Goal: Task Accomplishment & Management: Complete application form

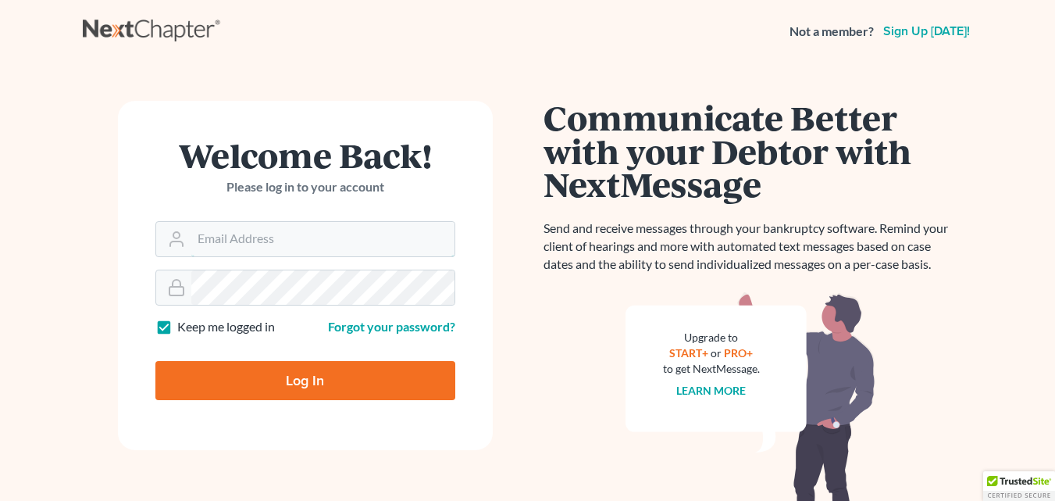
click at [244, 244] on input "Email Address" at bounding box center [322, 239] width 263 height 34
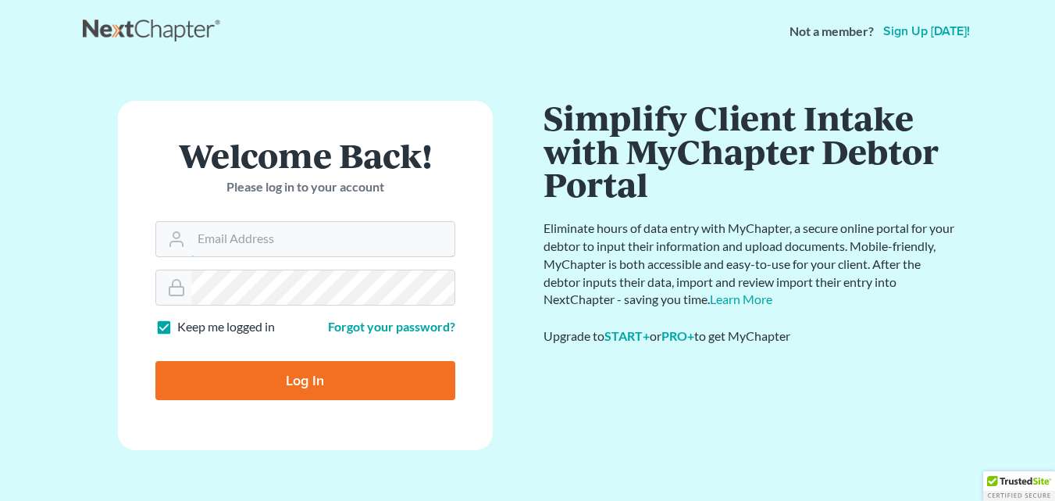
click at [236, 238] on input "Email Address" at bounding box center [322, 239] width 263 height 34
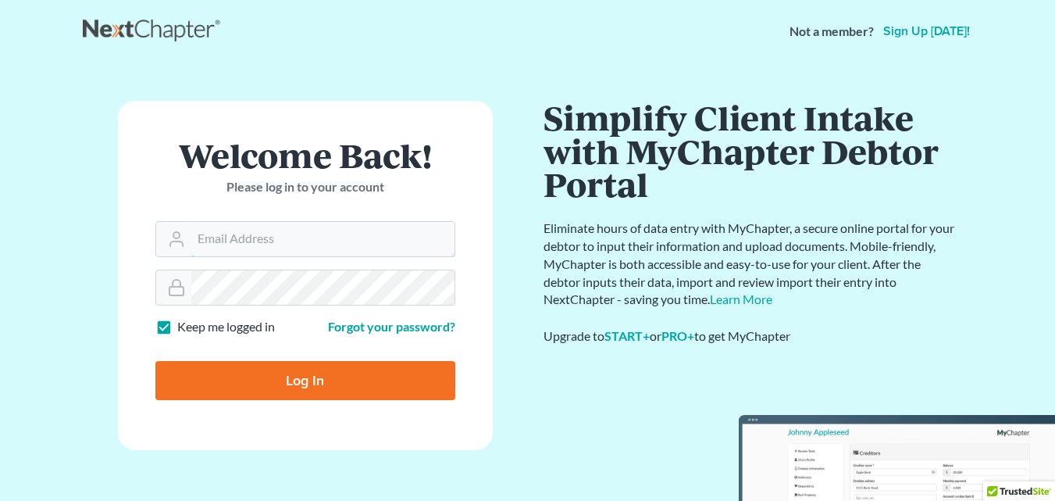
click at [155, 361] on input "Log In" at bounding box center [305, 380] width 300 height 39
type input "Thinking..."
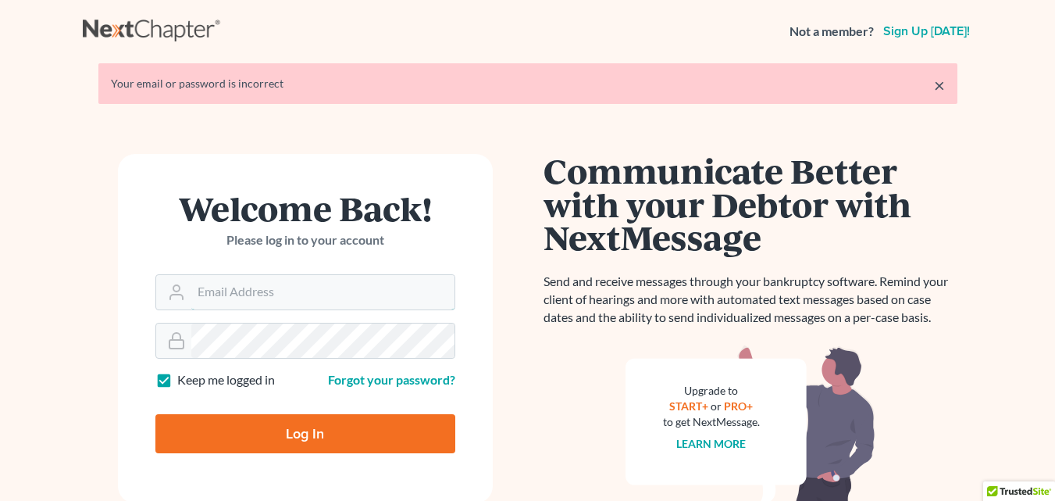
click at [219, 302] on input "Email Address" at bounding box center [322, 292] width 263 height 34
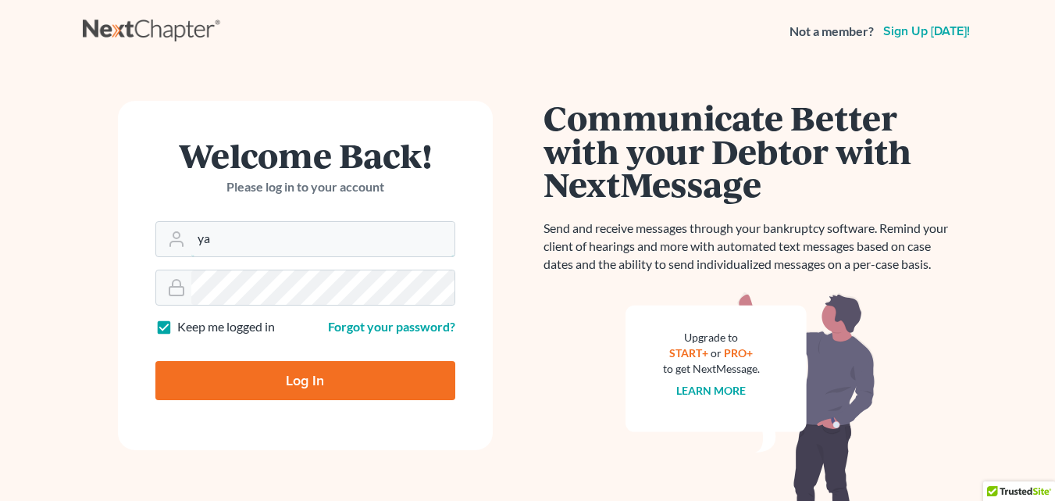
type input "y"
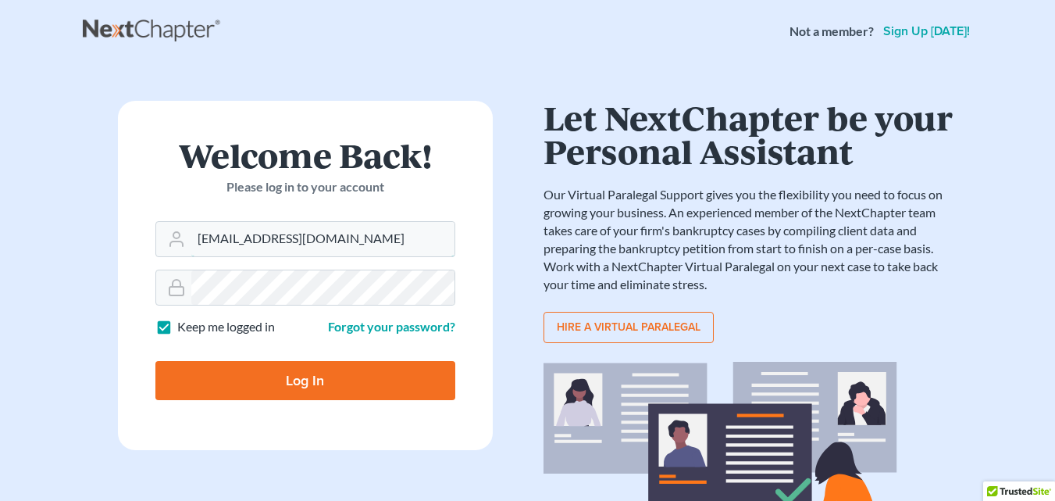
type input "[EMAIL_ADDRESS][DOMAIN_NAME]"
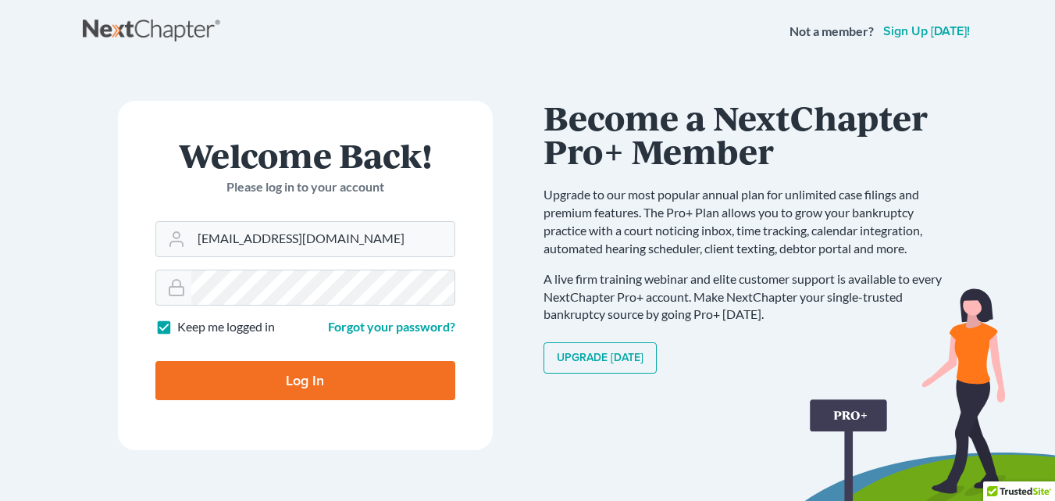
click at [343, 393] on input "Log In" at bounding box center [305, 380] width 300 height 39
type input "Thinking..."
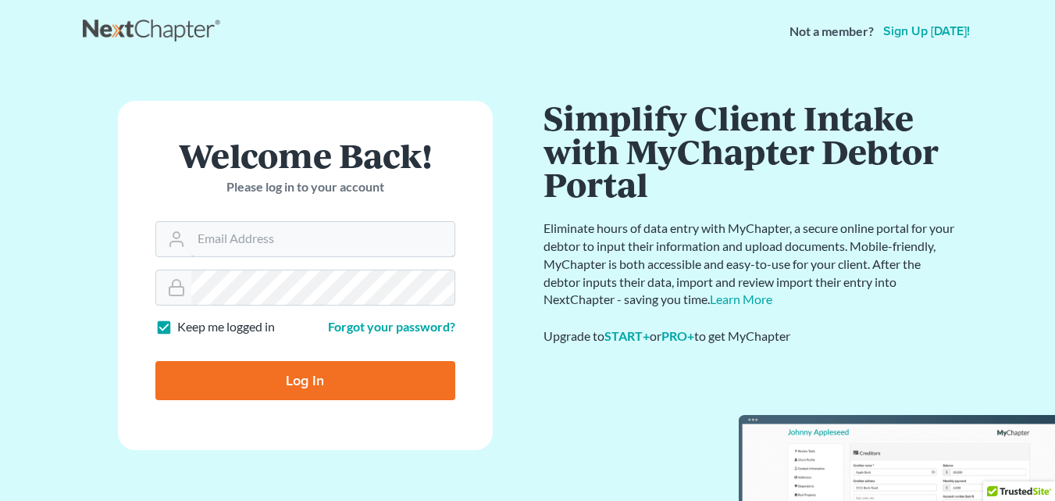
click at [219, 244] on input "Email Address" at bounding box center [322, 239] width 263 height 34
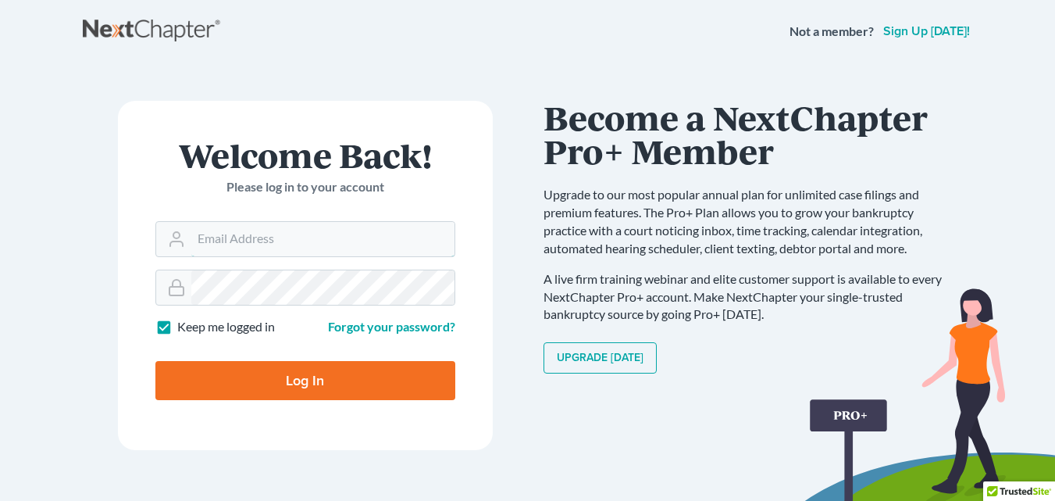
type input "[EMAIL_ADDRESS][DOMAIN_NAME]"
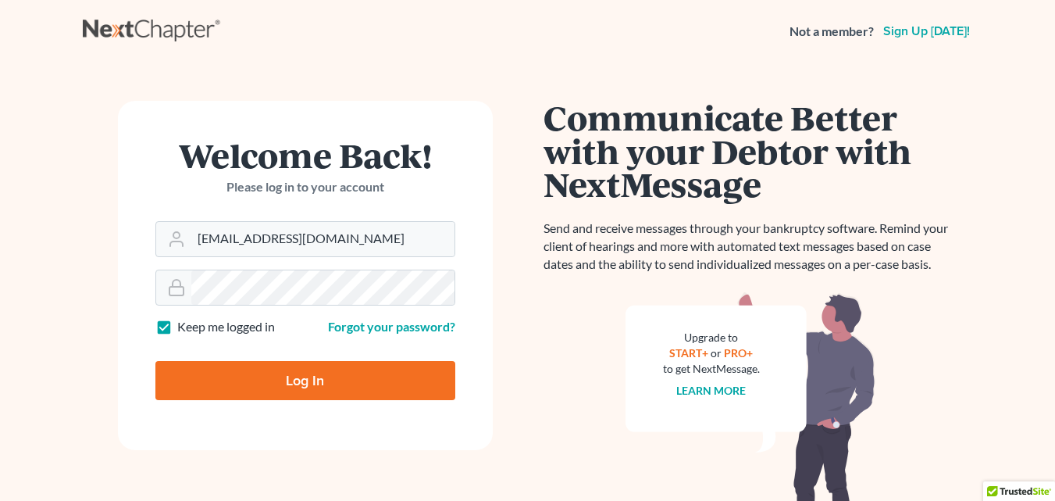
click at [317, 394] on input "Log In" at bounding box center [305, 380] width 300 height 39
type input "Thinking..."
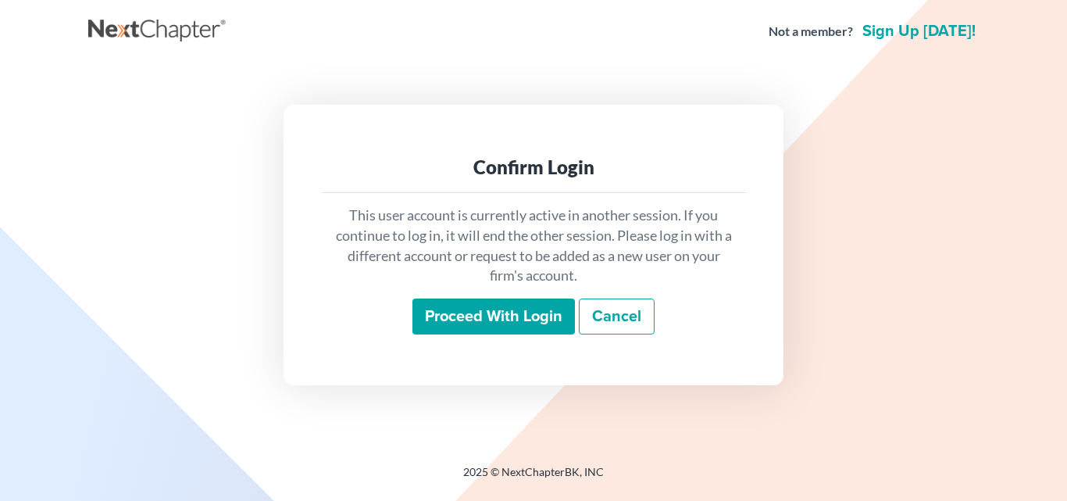
click at [491, 326] on input "Proceed with login" at bounding box center [493, 316] width 162 height 36
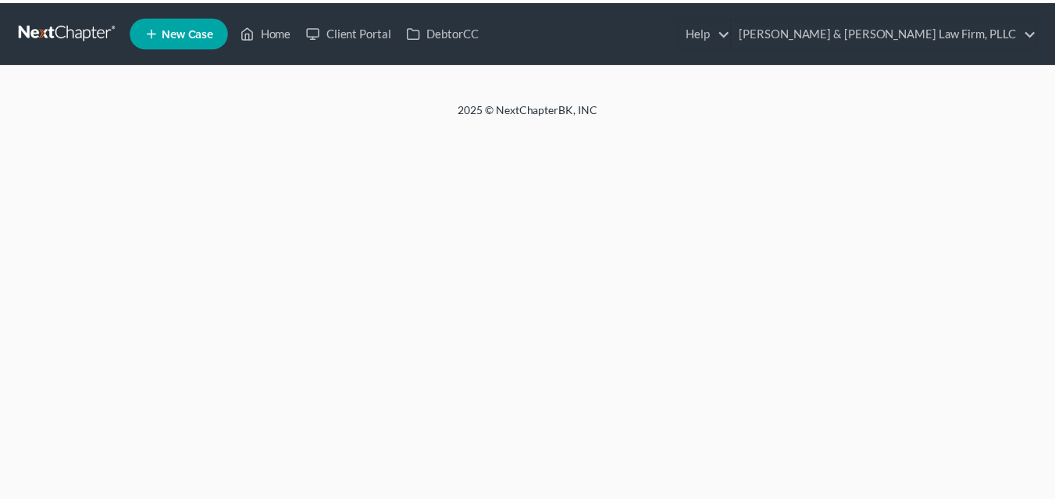
click div "Close"
click div "🚨 Notice: MFA Filing Issue 🚨 We’ve noticed some users are not receiving the MFA…"
click div "Close"
click html "🚨ATTN: Middle District of [US_STATE] The court has added a new Credit Counselin…"
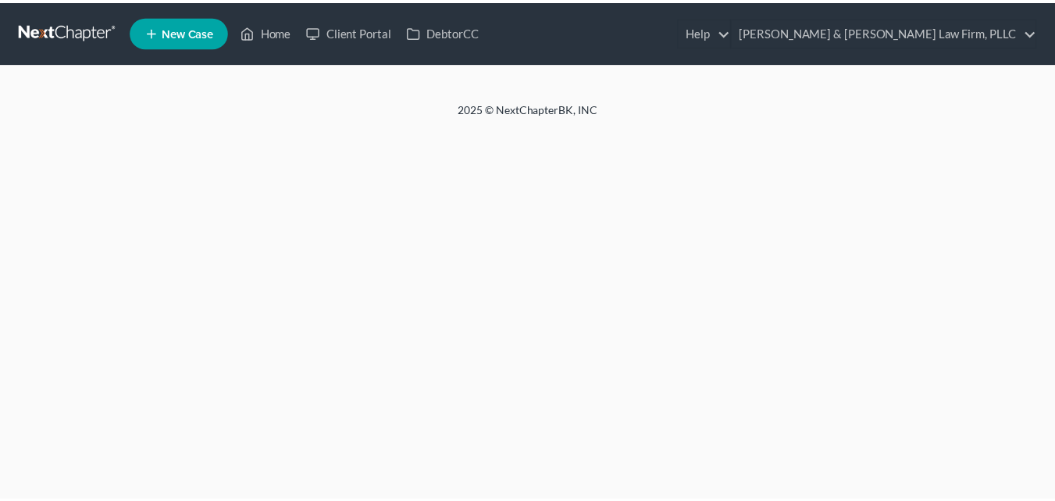
click html "🚨ATTN: Middle District of [US_STATE] The court has added a new Credit Counselin…"
click body "🚨ATTN: Middle District of [US_STATE] The court has added a new Credit Counselin…"
click html "🚨ATTN: Middle District of [US_STATE] The court has added a new Credit Counselin…"
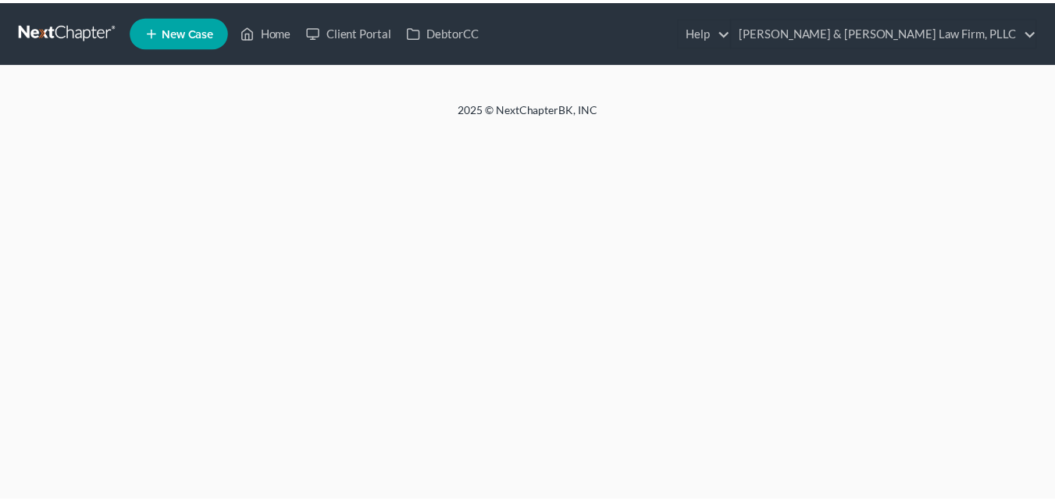
click html "🚨ATTN: Middle District of [US_STATE] The court has added a new Credit Counselin…"
click body "🚨ATTN: Middle District of [US_STATE] The court has added a new Credit Counselin…"
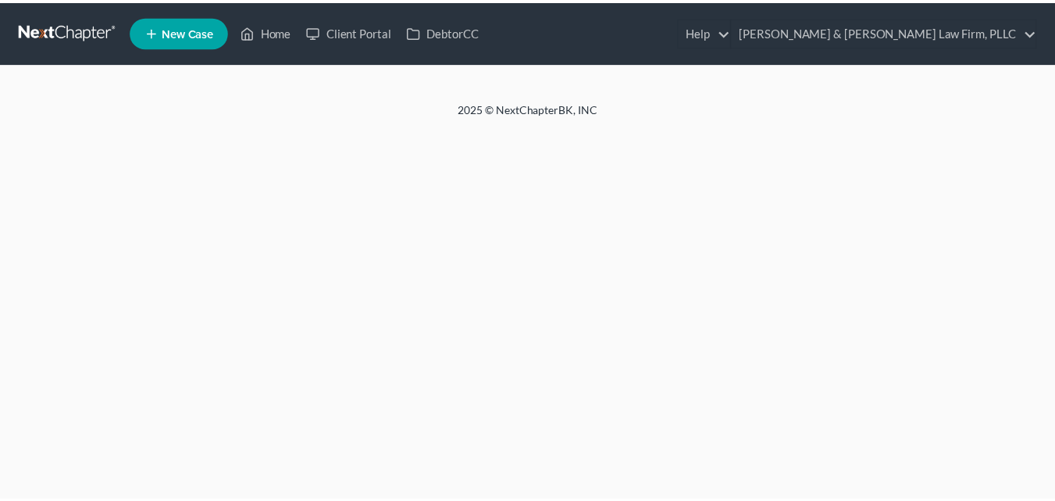
click body "🚨ATTN: Middle District of [US_STATE] The court has added a new Credit Counselin…"
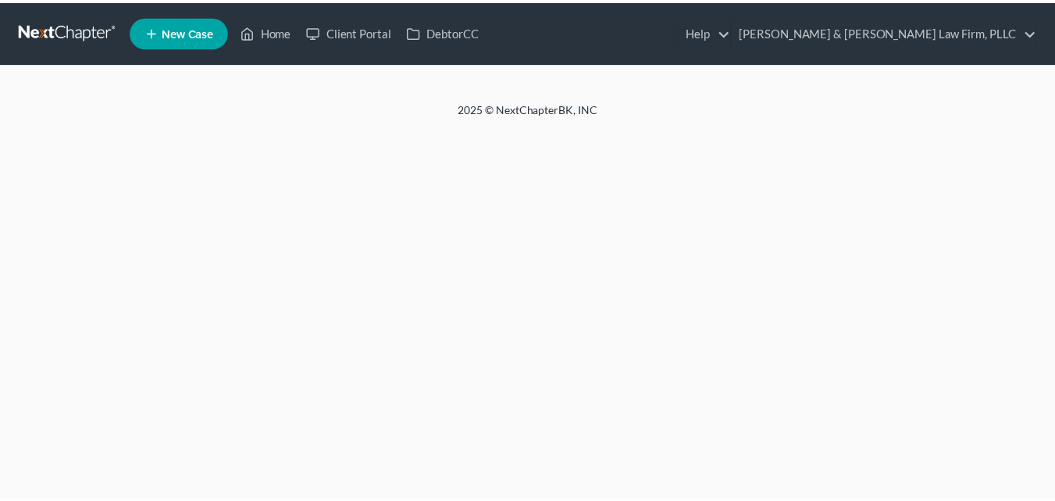
click html "🚨ATTN: Middle District of [US_STATE] The court has added a new Credit Counselin…"
click body "🚨ATTN: Middle District of [US_STATE] The court has added a new Credit Counselin…"
click button "Dismiss notification"
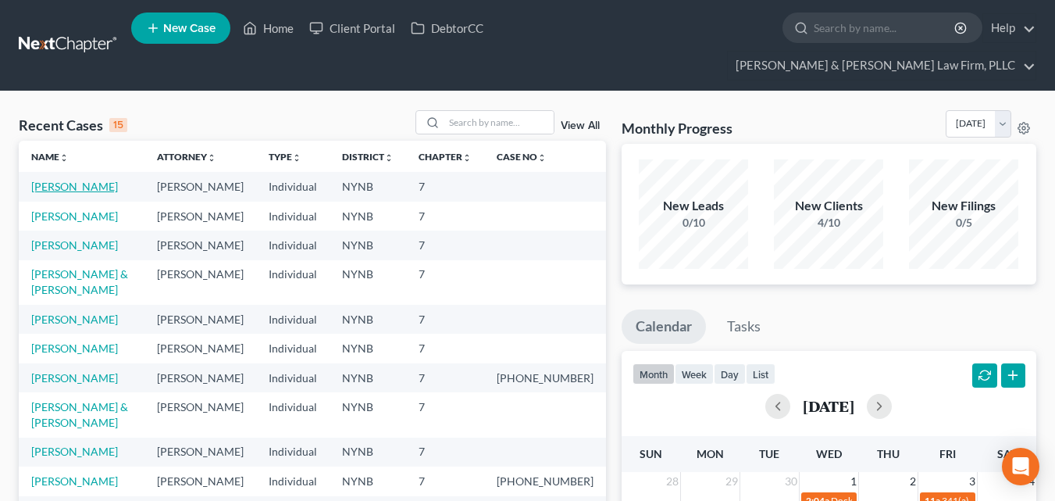
click at [69, 180] on link "[PERSON_NAME]" at bounding box center [74, 186] width 87 height 13
select select "4"
select select "6"
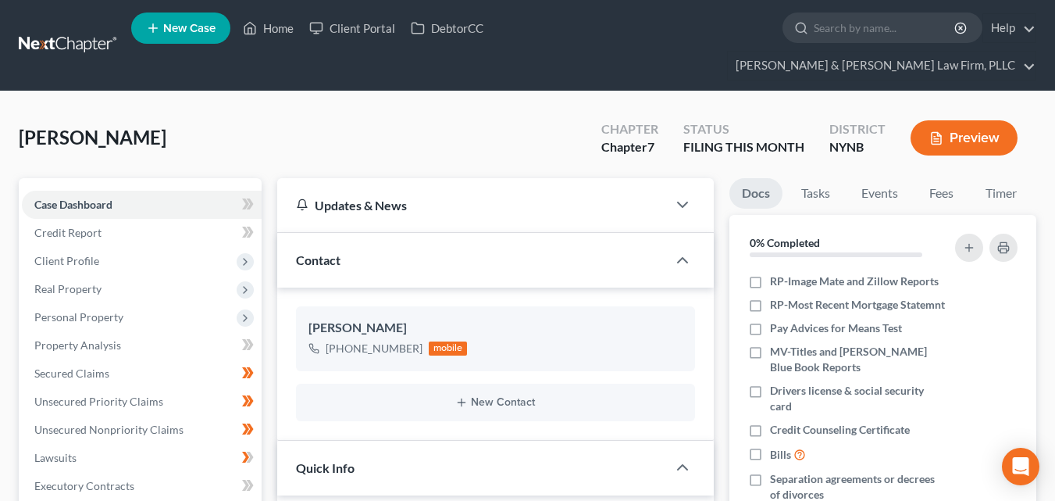
click at [544, 393] on div "[PERSON_NAME] [PHONE_NUMBER] mobile New Contact" at bounding box center [495, 363] width 437 height 152
click at [251, 247] on span "Client Profile" at bounding box center [142, 261] width 240 height 28
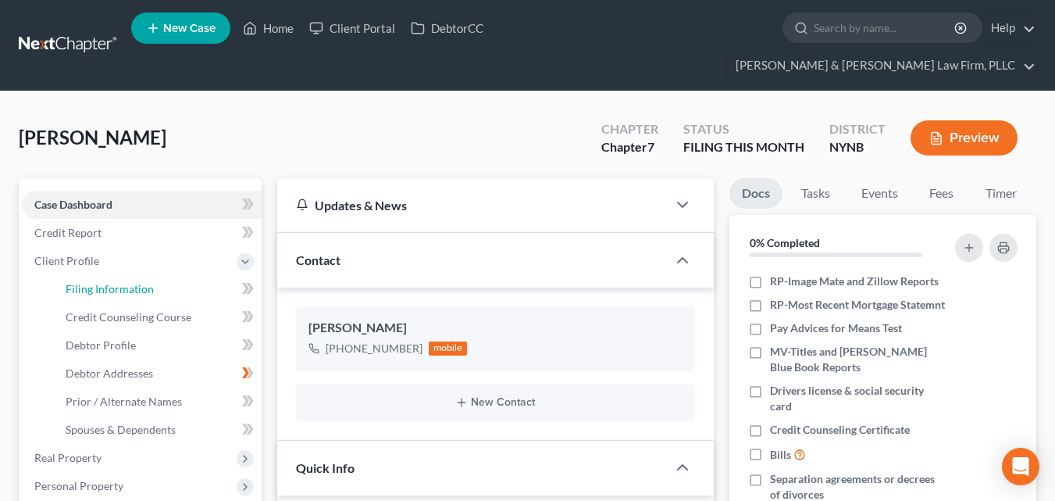
click at [105, 275] on link "Filing Information" at bounding box center [157, 289] width 209 height 28
select select "1"
select select "0"
select select "35"
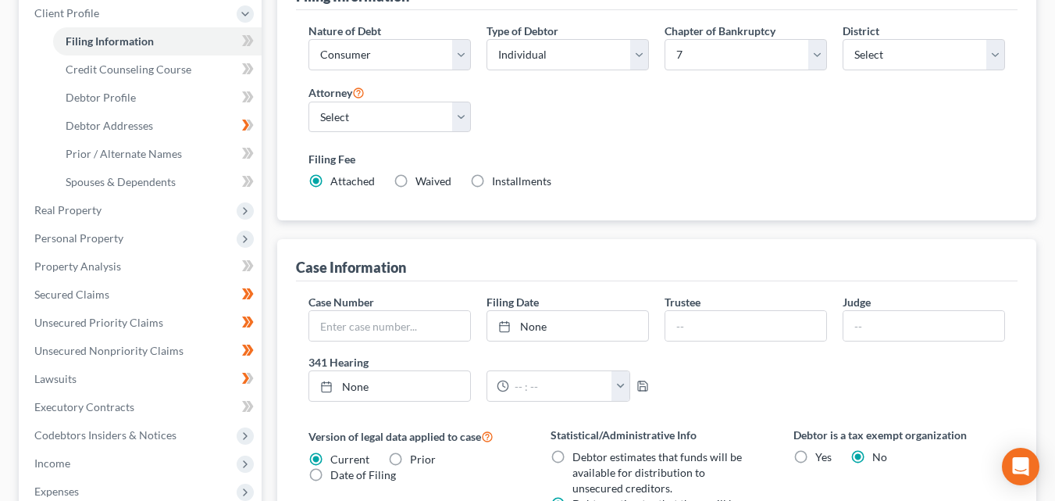
scroll to position [244, 0]
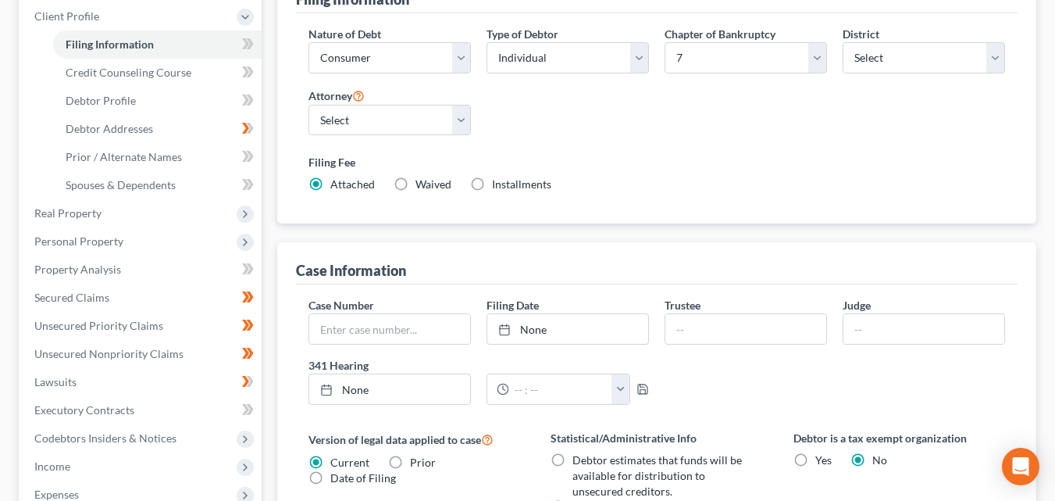
click at [45, 206] on span "Real Property" at bounding box center [67, 212] width 67 height 13
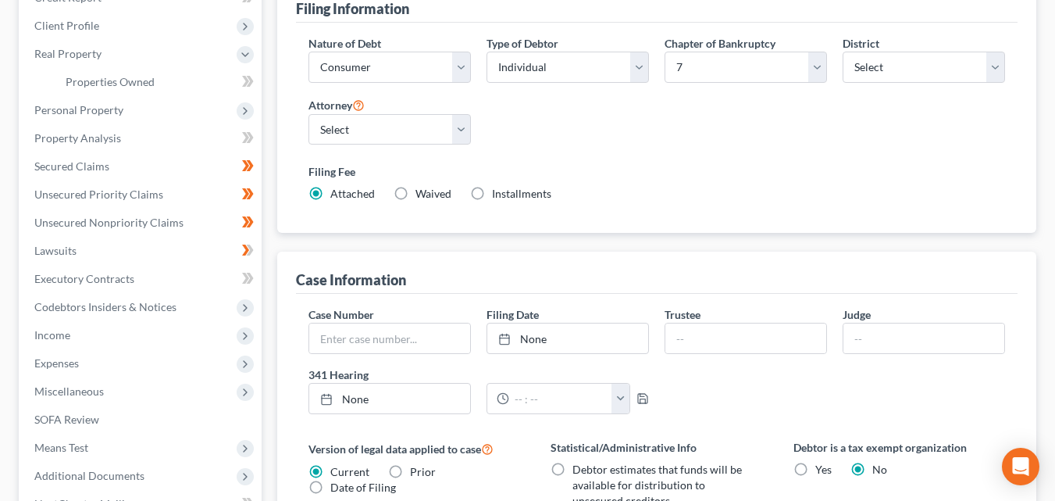
scroll to position [216, 0]
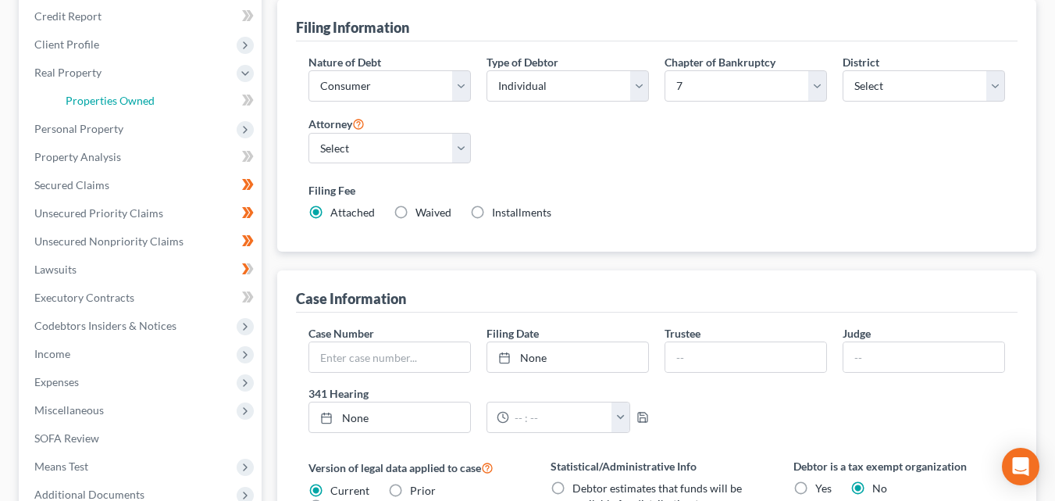
click at [139, 94] on span "Properties Owned" at bounding box center [110, 100] width 89 height 13
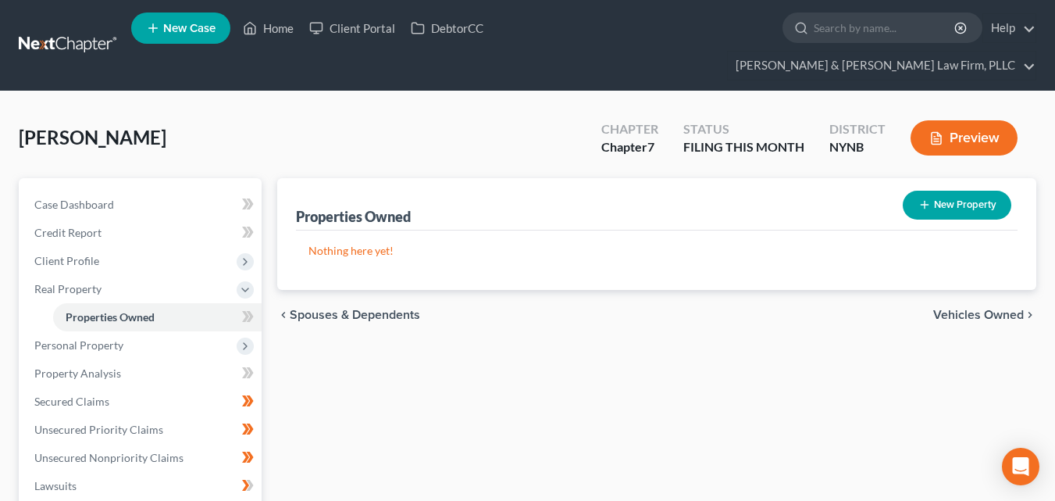
click at [975, 191] on button "New Property" at bounding box center [957, 205] width 109 height 29
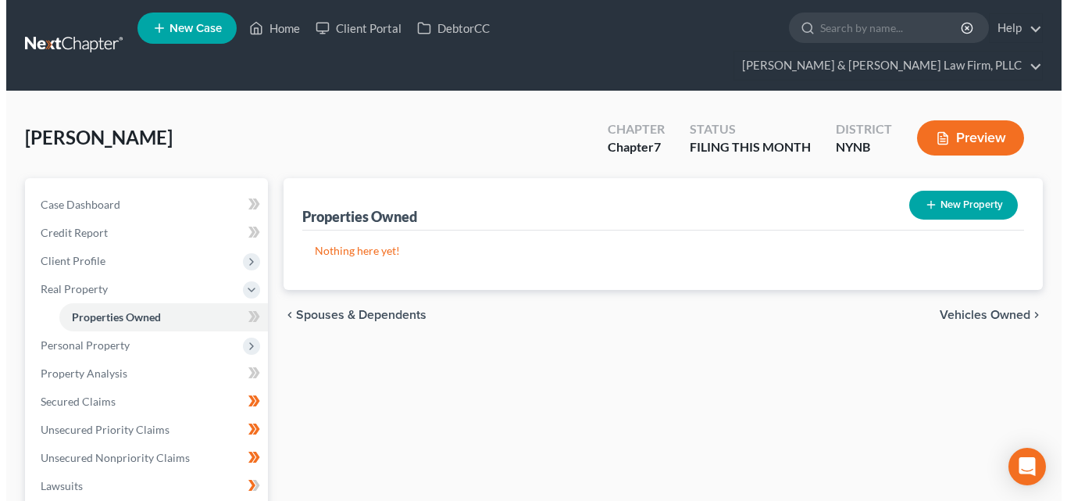
select select "0"
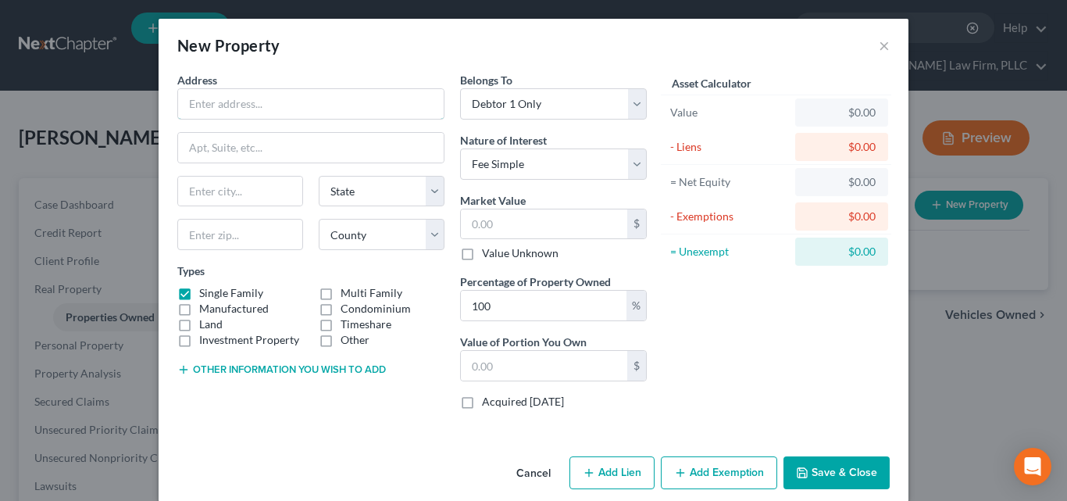
click at [192, 108] on input "text" at bounding box center [311, 104] width 266 height 30
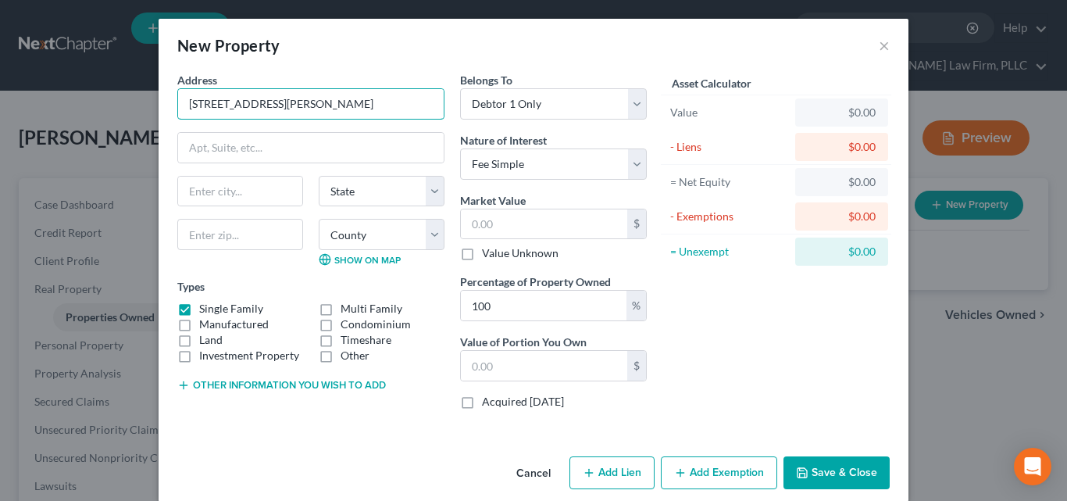
type input "[STREET_ADDRESS][PERSON_NAME]"
click at [196, 143] on input "text" at bounding box center [311, 148] width 266 height 30
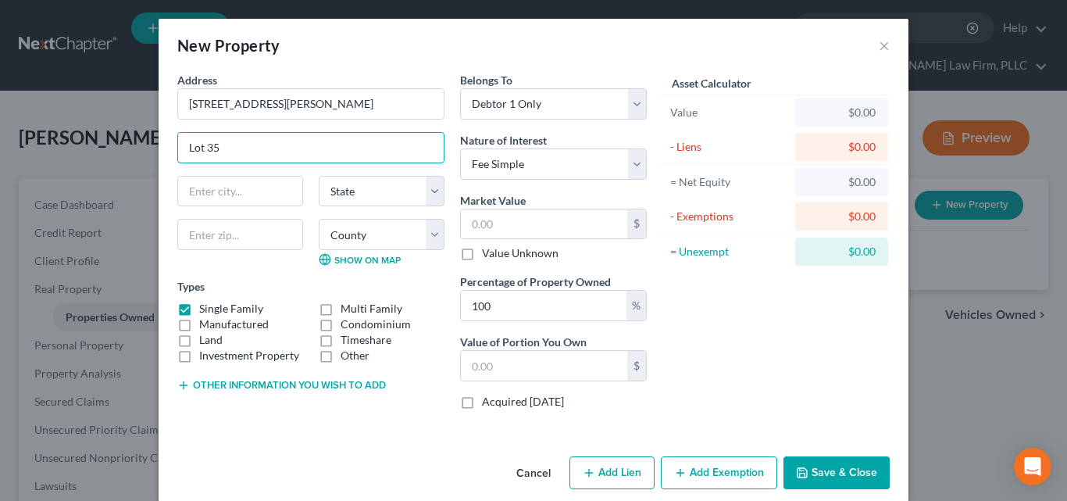
type input "Lot 35"
click at [184, 187] on input "text" at bounding box center [240, 191] width 124 height 30
type input "[GEOGRAPHIC_DATA]"
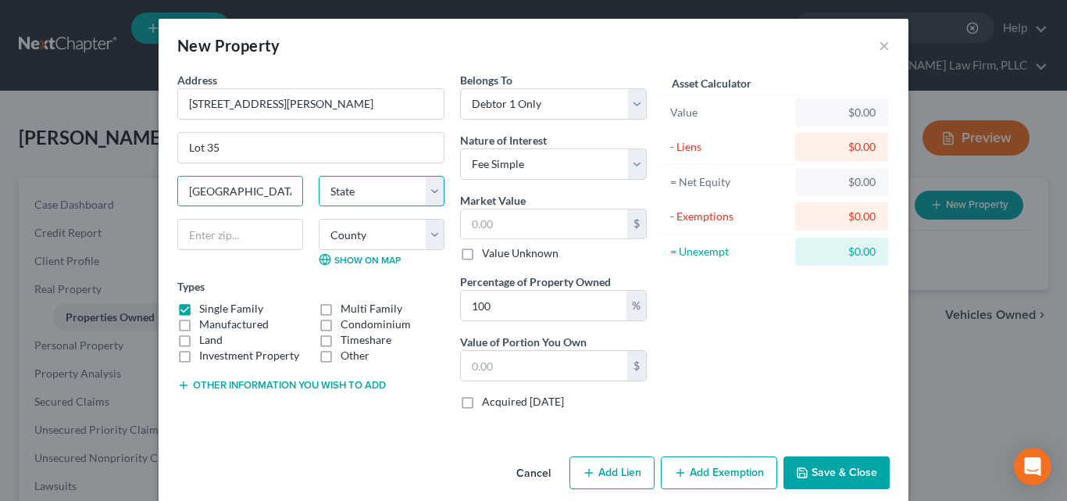
click at [429, 199] on select "State [US_STATE] AK AR AZ CA CO CT DE DC [GEOGRAPHIC_DATA] [GEOGRAPHIC_DATA] GU…" at bounding box center [382, 191] width 126 height 31
click at [319, 176] on select "State [US_STATE] AK AR AZ CA CO CT DE DC [GEOGRAPHIC_DATA] [GEOGRAPHIC_DATA] GU…" at bounding box center [382, 191] width 126 height 31
click at [434, 197] on select "State [US_STATE] AK AR AZ CA CO CT DE DC [GEOGRAPHIC_DATA] [GEOGRAPHIC_DATA] GU…" at bounding box center [382, 191] width 126 height 31
select select "35"
click at [319, 176] on select "State [US_STATE] AK AR AZ CA CO CT DE DC [GEOGRAPHIC_DATA] [GEOGRAPHIC_DATA] GU…" at bounding box center [382, 191] width 126 height 31
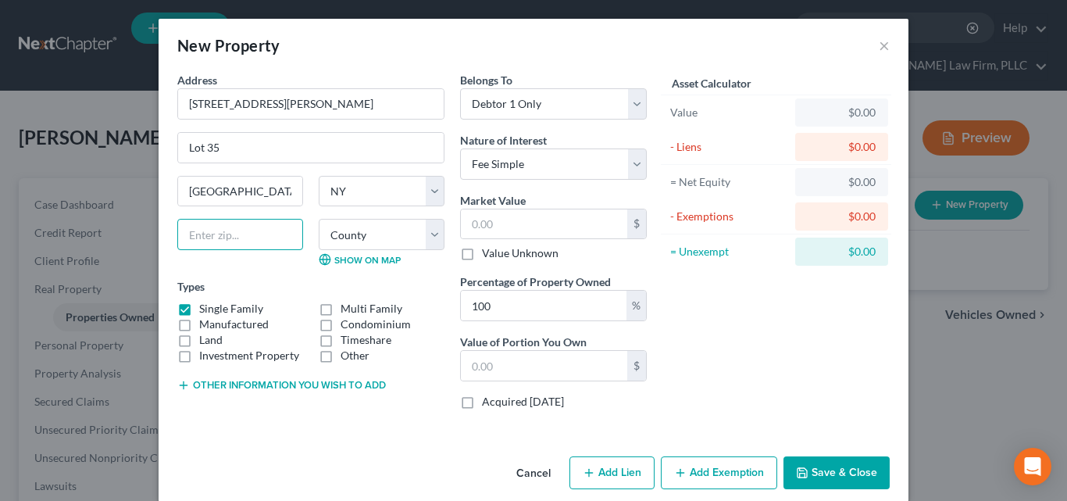
click at [197, 239] on input "text" at bounding box center [240, 234] width 126 height 31
type input "13082"
click at [422, 244] on select "County [GEOGRAPHIC_DATA] [GEOGRAPHIC_DATA] [GEOGRAPHIC_DATA] [GEOGRAPHIC_DATA] …" at bounding box center [382, 234] width 126 height 31
select select "26"
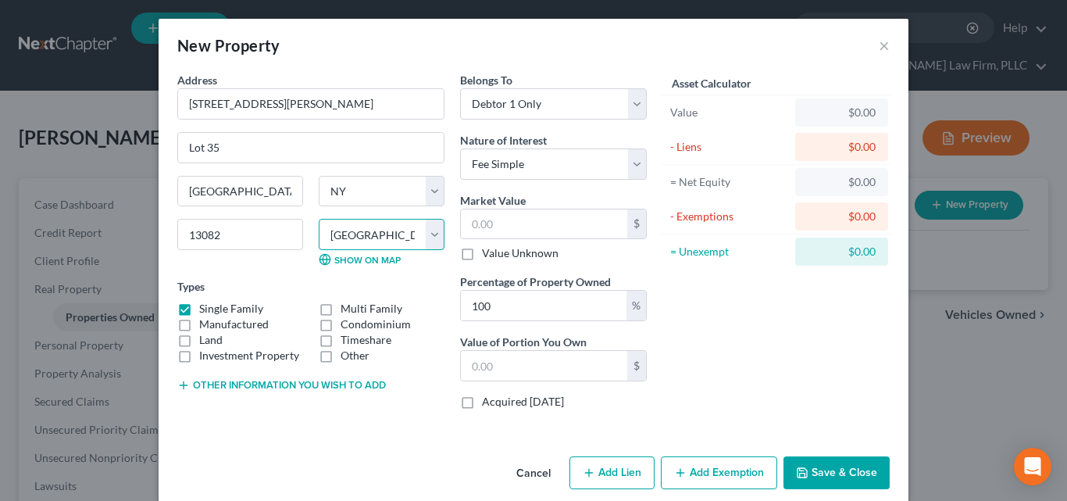
click at [319, 219] on select "County [GEOGRAPHIC_DATA] [GEOGRAPHIC_DATA] [GEOGRAPHIC_DATA] [GEOGRAPHIC_DATA] …" at bounding box center [382, 234] width 126 height 31
click at [199, 337] on label "Land" at bounding box center [210, 340] width 23 height 16
click at [205, 337] on input "Land" at bounding box center [210, 337] width 10 height 10
click at [199, 332] on label "Land" at bounding box center [210, 340] width 23 height 16
click at [205, 332] on input "Land" at bounding box center [210, 337] width 10 height 10
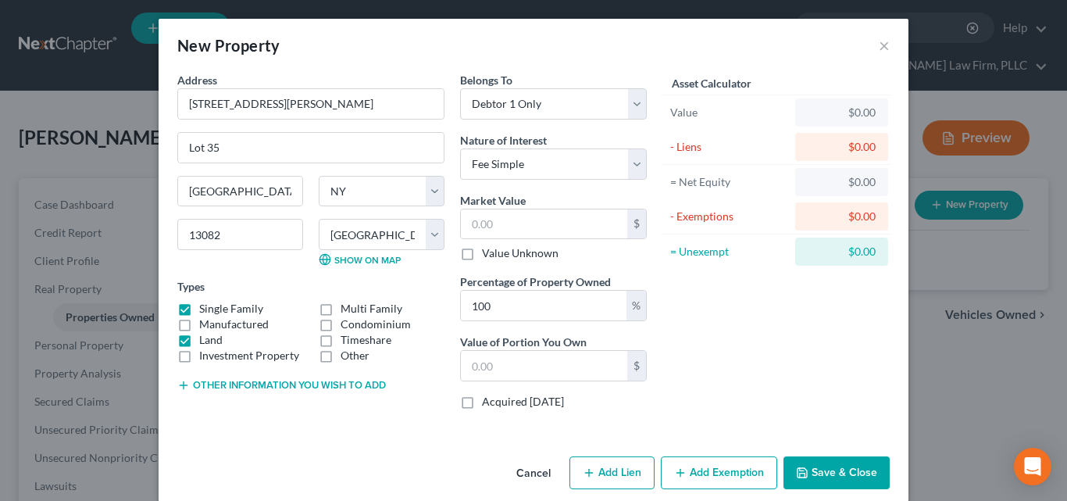
checkbox input "false"
click at [199, 326] on label "Manufactured" at bounding box center [234, 324] width 70 height 16
click at [205, 326] on input "Manufactured" at bounding box center [210, 321] width 10 height 10
click at [199, 316] on label "Manufactured" at bounding box center [234, 324] width 70 height 16
click at [205, 316] on input "Manufactured" at bounding box center [210, 321] width 10 height 10
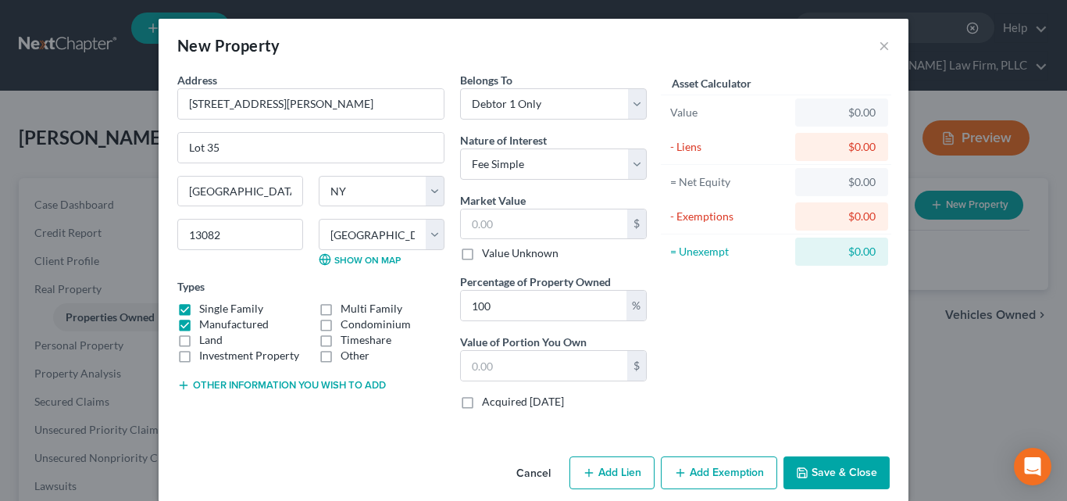
checkbox input "false"
click at [199, 332] on label "Land" at bounding box center [210, 340] width 23 height 16
click at [205, 332] on input "Land" at bounding box center [210, 337] width 10 height 10
checkbox input "true"
click at [199, 325] on label "Manufactured" at bounding box center [234, 324] width 70 height 16
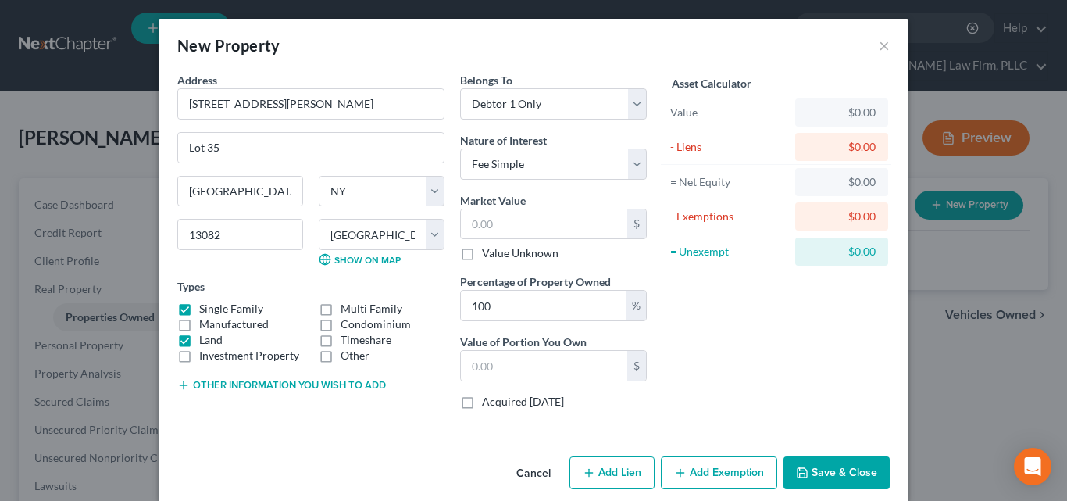
click at [205, 325] on input "Manufactured" at bounding box center [210, 321] width 10 height 10
checkbox input "true"
click at [199, 348] on label "Investment Property" at bounding box center [249, 356] width 100 height 16
click at [205, 348] on input "Investment Property" at bounding box center [210, 353] width 10 height 10
click at [199, 363] on label "Investment Property" at bounding box center [249, 356] width 100 height 16
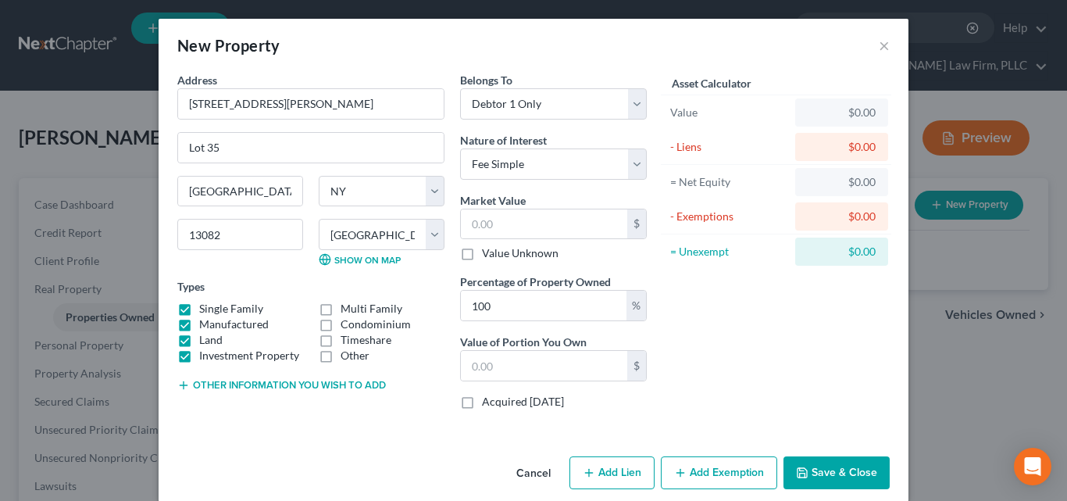
click at [205, 358] on input "Investment Property" at bounding box center [210, 353] width 10 height 10
click at [199, 348] on label "Investment Property" at bounding box center [249, 356] width 100 height 16
click at [205, 348] on input "Investment Property" at bounding box center [210, 353] width 10 height 10
click at [199, 358] on label "Investment Property" at bounding box center [249, 356] width 100 height 16
click at [205, 358] on input "Investment Property" at bounding box center [210, 353] width 10 height 10
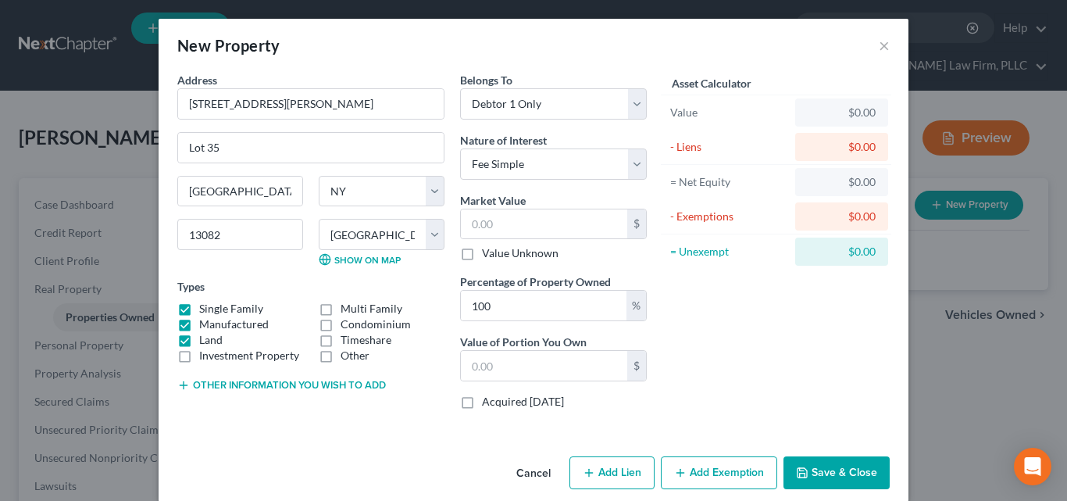
click at [199, 348] on label "Investment Property" at bounding box center [249, 356] width 100 height 16
click at [205, 348] on input "Investment Property" at bounding box center [210, 353] width 10 height 10
click at [199, 349] on label "Investment Property" at bounding box center [249, 356] width 100 height 16
click at [205, 349] on input "Investment Property" at bounding box center [210, 353] width 10 height 10
click at [199, 348] on label "Investment Property" at bounding box center [249, 356] width 100 height 16
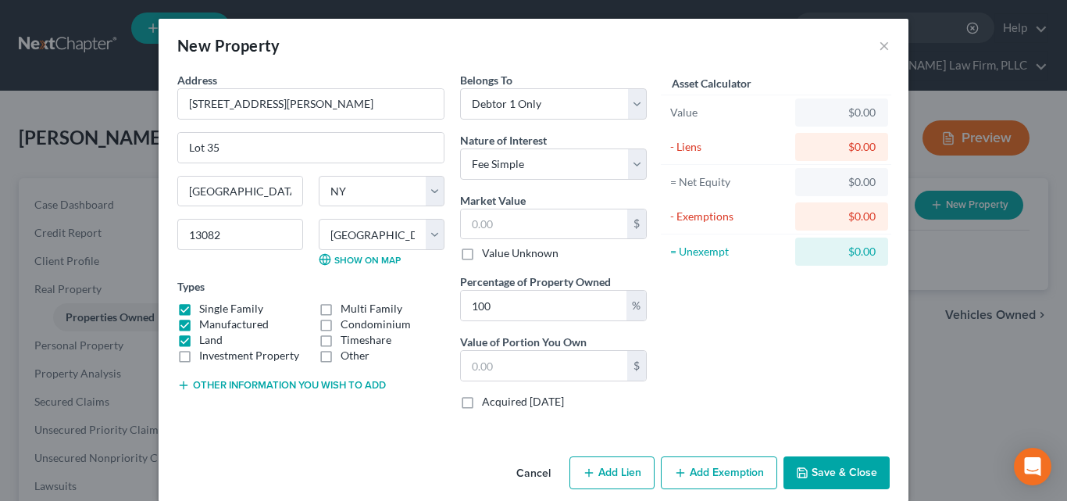
click at [205, 348] on input "Investment Property" at bounding box center [210, 353] width 10 height 10
checkbox input "true"
click at [199, 339] on label "Land" at bounding box center [210, 340] width 23 height 16
click at [205, 339] on input "Land" at bounding box center [210, 337] width 10 height 10
checkbox input "false"
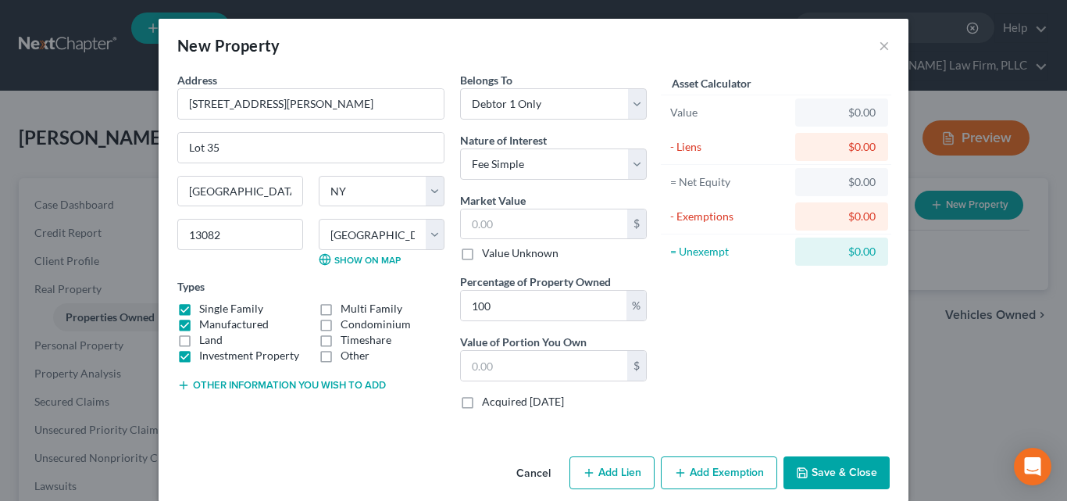
click at [199, 354] on label "Investment Property" at bounding box center [249, 356] width 100 height 16
click at [205, 354] on input "Investment Property" at bounding box center [210, 353] width 10 height 10
checkbox input "false"
click at [482, 259] on label "Value Unknown" at bounding box center [520, 253] width 77 height 16
click at [488, 255] on input "Value Unknown" at bounding box center [493, 250] width 10 height 10
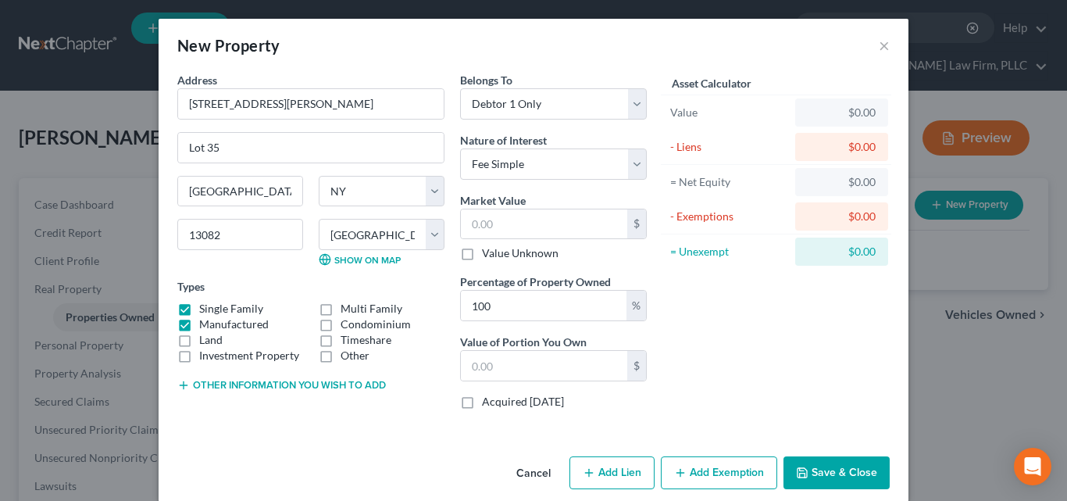
checkbox input "true"
type input "0.00"
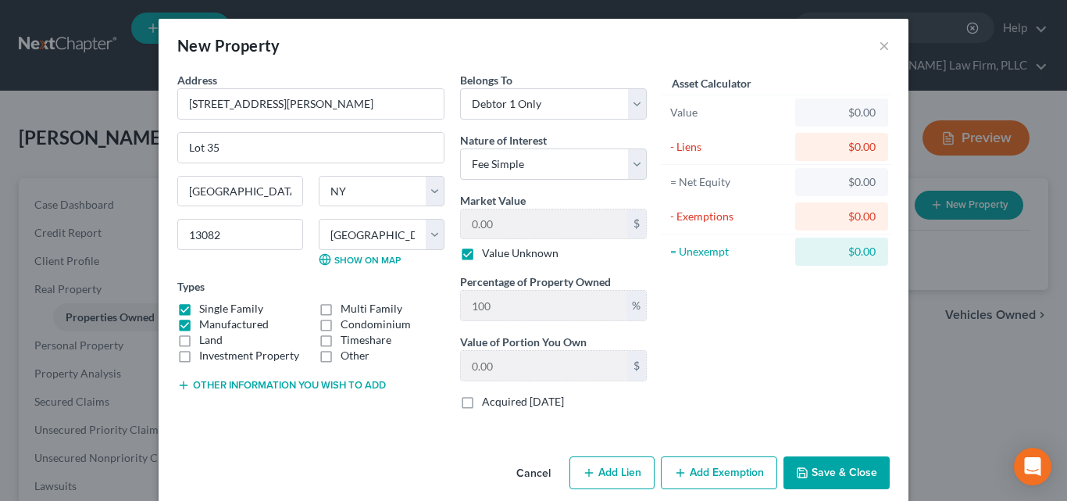
click at [1011, 452] on div "New Property × Address * [GEOGRAPHIC_DATA][PERSON_NAME] Lot 35 [GEOGRAPHIC_DATA…" at bounding box center [533, 250] width 1067 height 501
click at [838, 476] on button "Save & Close" at bounding box center [836, 472] width 106 height 33
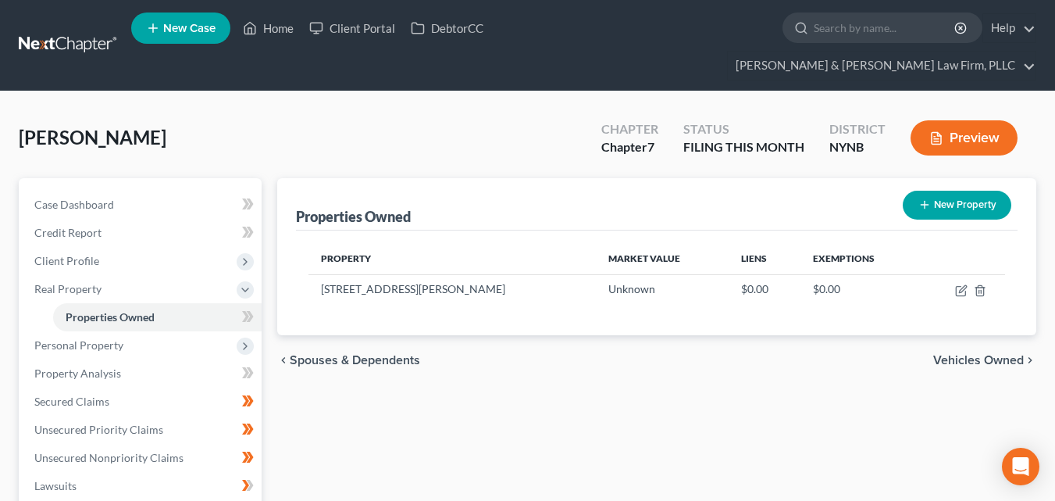
click at [66, 331] on span "Personal Property" at bounding box center [142, 345] width 240 height 28
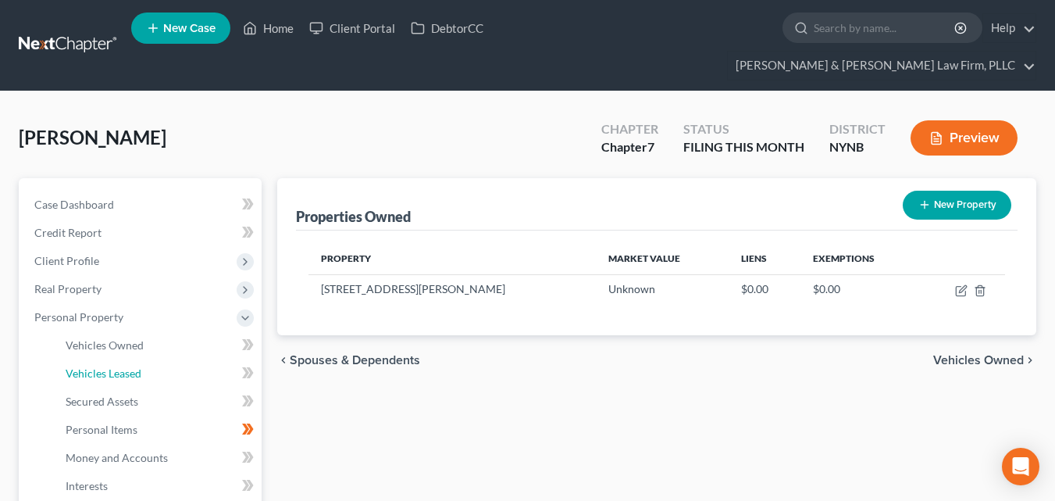
click at [100, 359] on link "Vehicles Leased" at bounding box center [157, 373] width 209 height 28
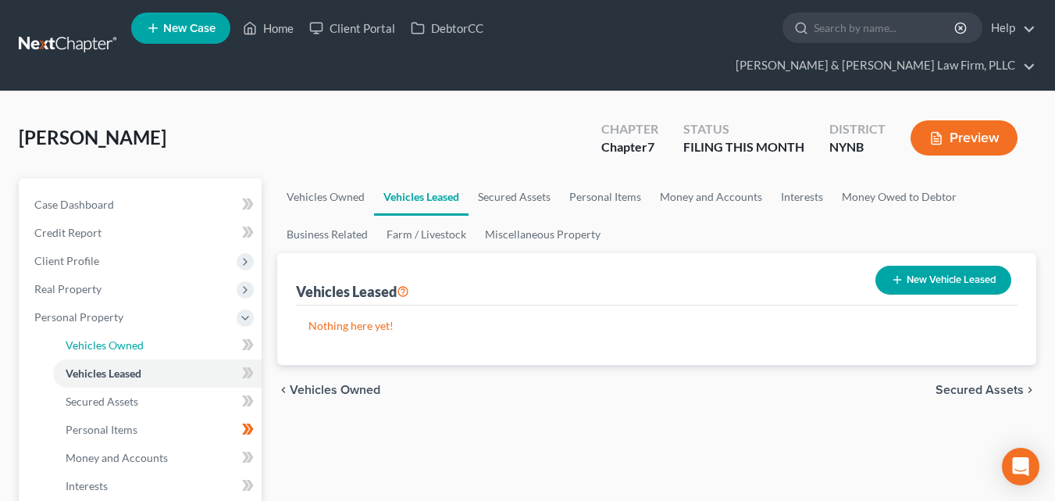
click at [98, 338] on span "Vehicles Owned" at bounding box center [105, 344] width 78 height 13
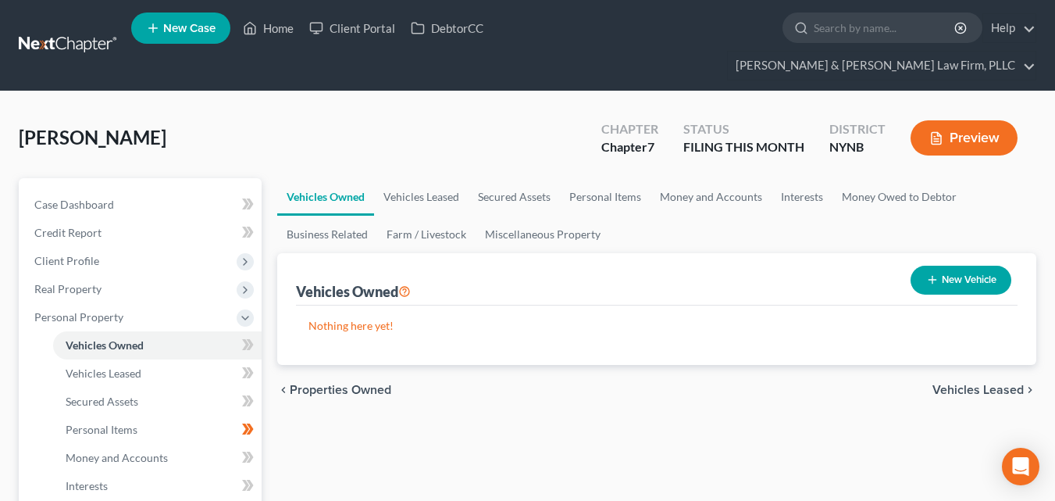
click at [970, 266] on button "New Vehicle" at bounding box center [961, 280] width 101 height 29
select select "0"
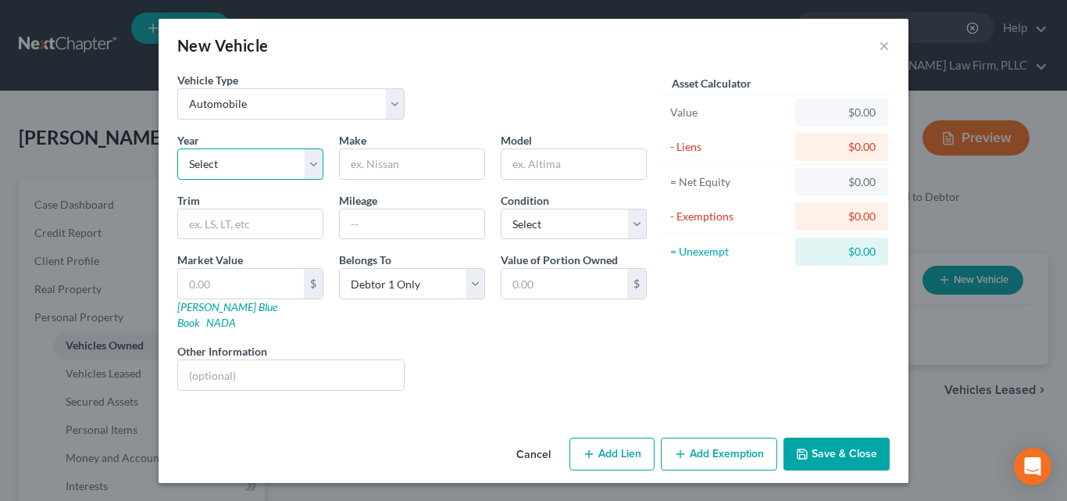
click at [317, 176] on select "Select 2026 2025 2024 2023 2022 2021 2020 2019 2018 2017 2016 2015 2014 2013 20…" at bounding box center [250, 163] width 146 height 31
select select "7"
click at [177, 148] on select "Select 2026 2025 2024 2023 2022 2021 2020 2019 2018 2017 2016 2015 2014 2013 20…" at bounding box center [250, 163] width 146 height 31
click at [426, 170] on input "text" at bounding box center [412, 164] width 144 height 30
type input "Chevy"
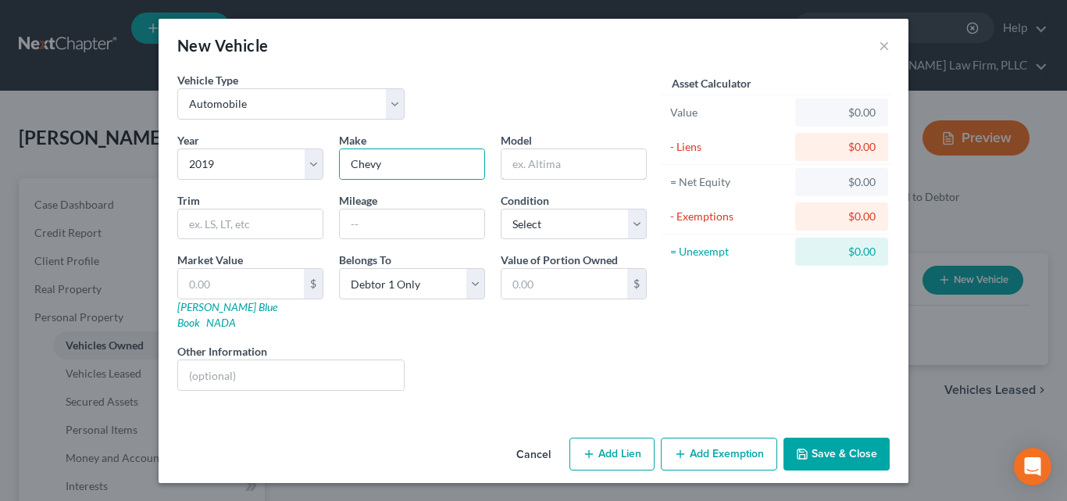
click at [598, 170] on input "text" at bounding box center [573, 164] width 144 height 30
click at [538, 169] on input "Equoinox" at bounding box center [573, 164] width 144 height 30
type input "Equoinox"
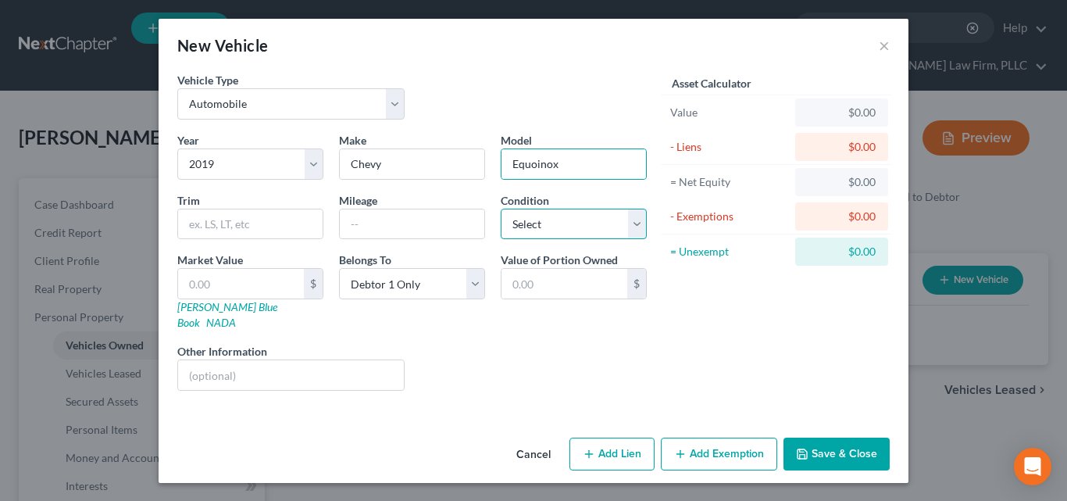
click at [522, 233] on select "Select Excellent Very Good Good Fair Poor" at bounding box center [574, 224] width 146 height 31
select select "2"
click at [501, 209] on select "Select Excellent Very Good Good Fair Poor" at bounding box center [574, 224] width 146 height 31
click at [358, 228] on input "text" at bounding box center [412, 224] width 144 height 30
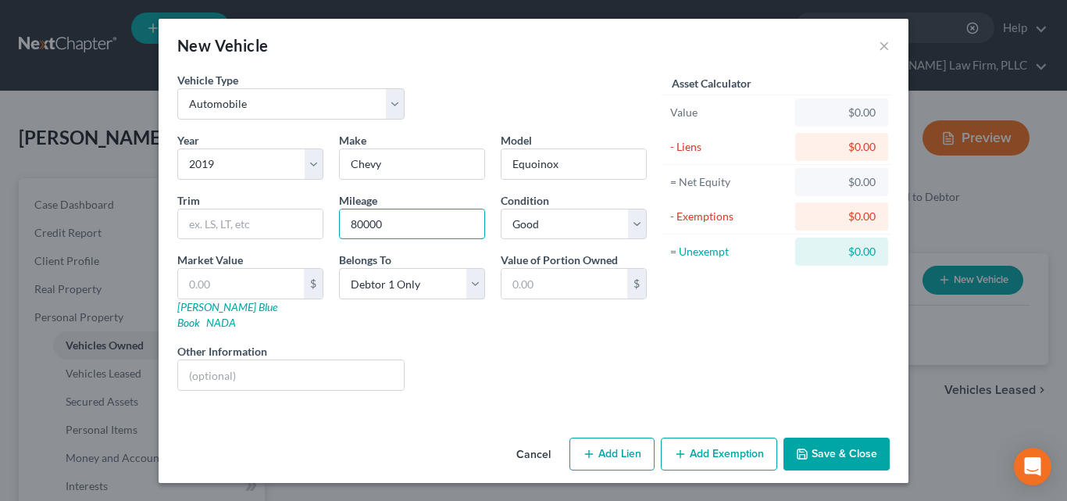
type input "80000"
click at [194, 283] on input "text" at bounding box center [241, 284] width 126 height 30
click at [10, 343] on div "New Vehicle × Vehicle Type Select Automobile Truck Trailer Watercraft Aircraft …" at bounding box center [533, 250] width 1067 height 501
click at [205, 287] on input "text" at bounding box center [241, 284] width 126 height 30
type input "8"
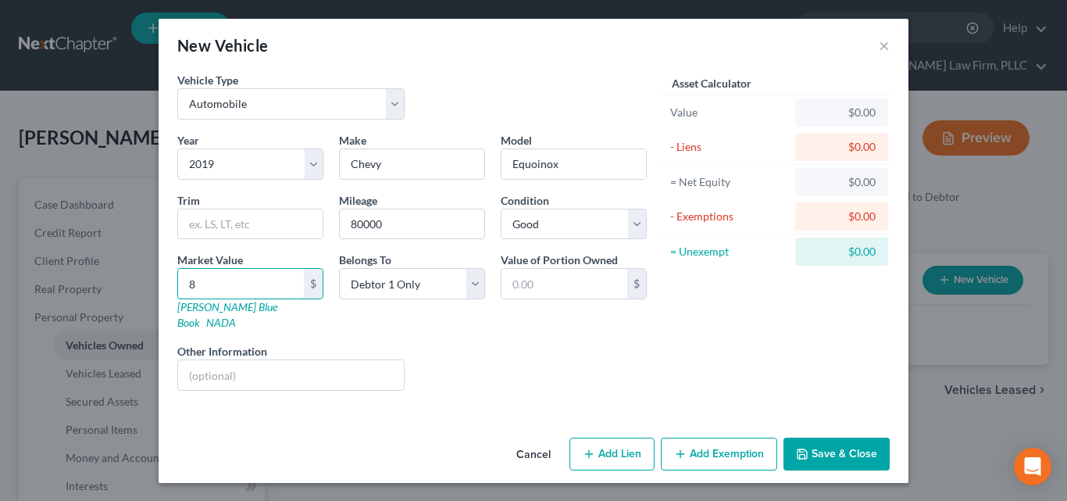
type input "8.00"
type input "84"
type input "84.00"
type input "844"
type input "844.00"
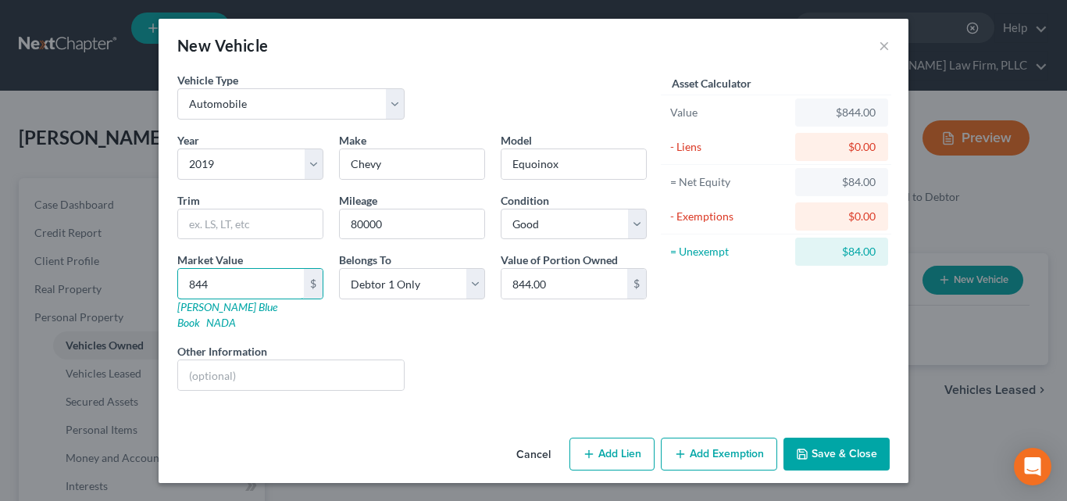
type input "8449"
type input "8,449.00"
type input "8,449"
click at [613, 447] on button "Add Lien" at bounding box center [611, 453] width 85 height 33
select select "0"
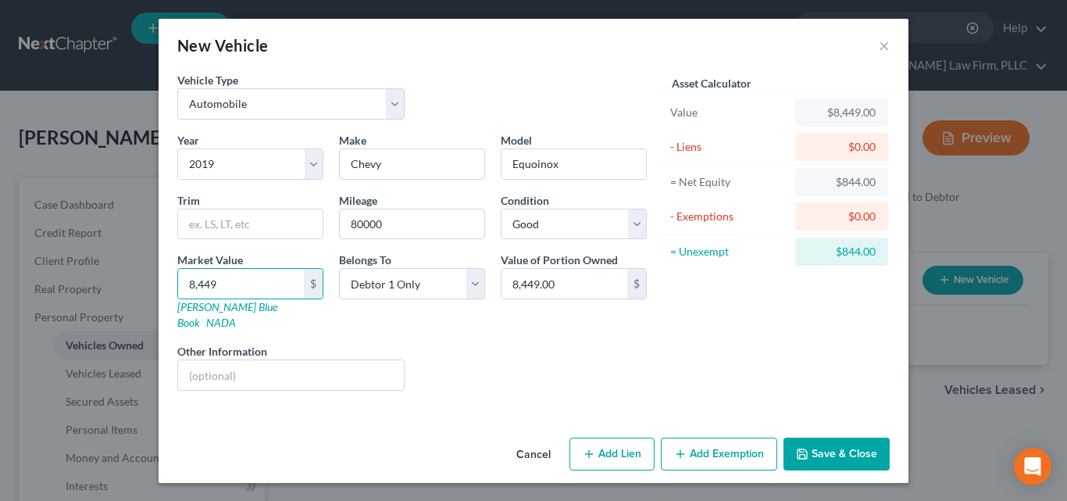
select select "0"
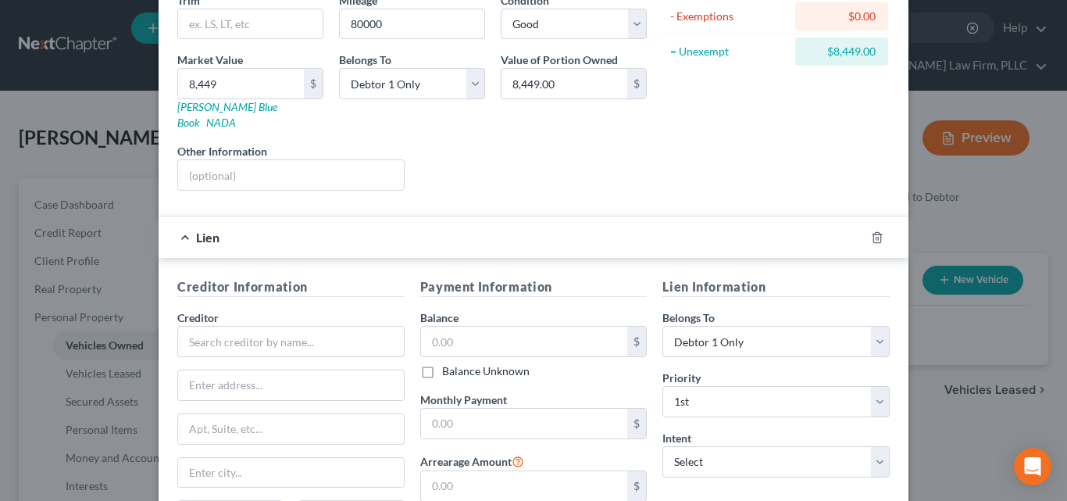
scroll to position [205, 0]
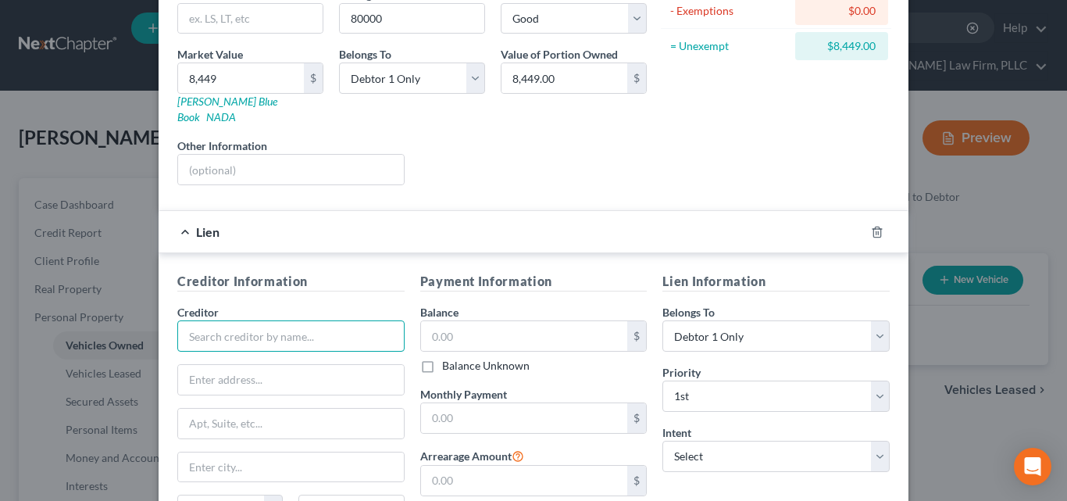
click at [192, 320] on input "text" at bounding box center [290, 335] width 227 height 31
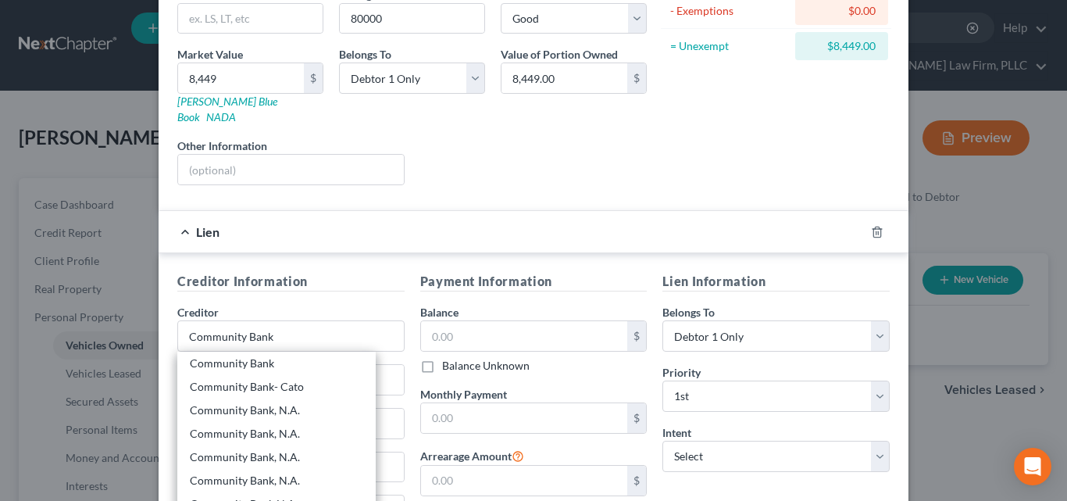
click at [221, 422] on div "Community Bank, N.A." at bounding box center [276, 433] width 198 height 23
type input "Community Bank, N.A."
type input "Corporate Office"
type input "[STREET_ADDRESS]"
type input "[GEOGRAPHIC_DATA]"
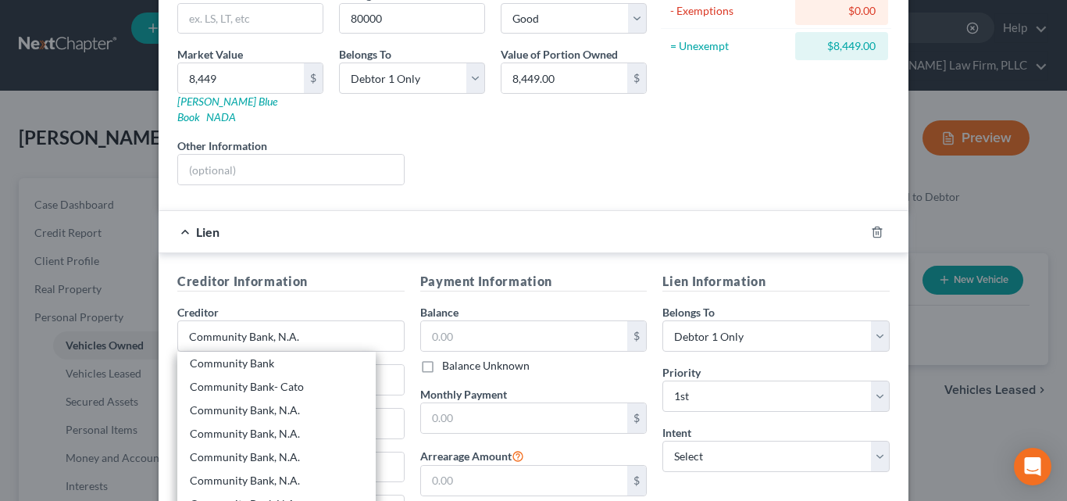
select select "35"
type input "13214-0000"
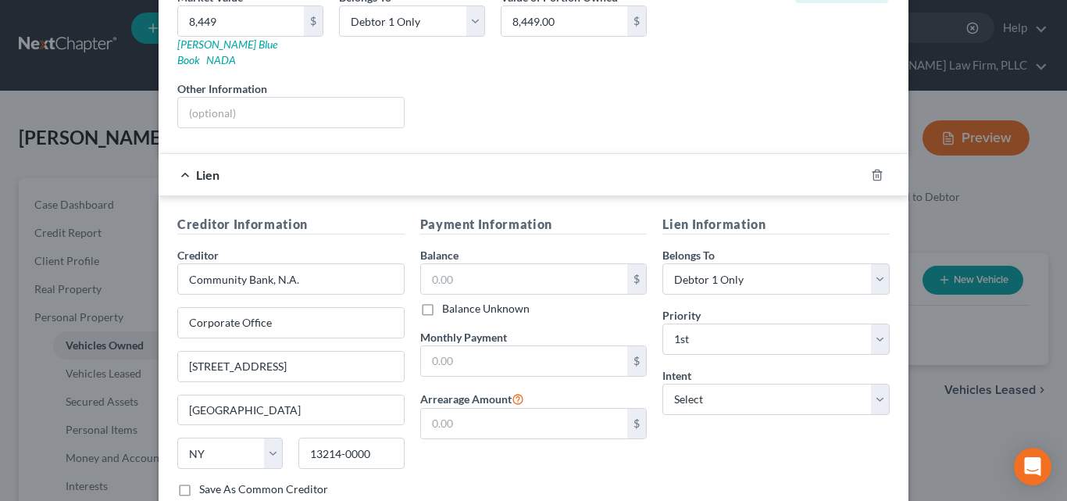
scroll to position [294, 0]
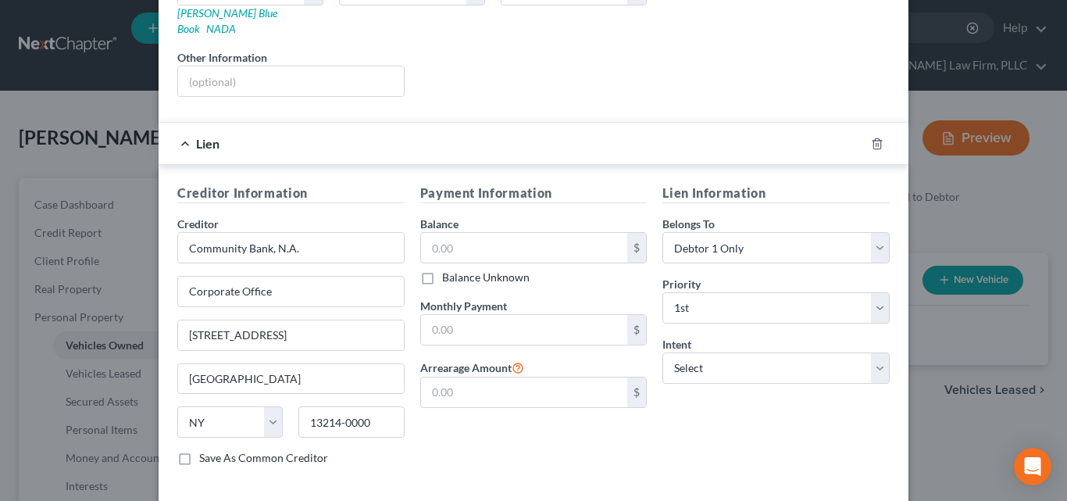
click at [74, 343] on div "New Vehicle × Vehicle Type Select Automobile Truck Trailer Watercraft Aircraft …" at bounding box center [533, 250] width 1067 height 501
click at [174, 454] on div "Creditor Information Creditor * Community Bank, N.A. Corporate Office 5790 [GEO…" at bounding box center [290, 331] width 243 height 294
click at [199, 451] on label "Save As Common Creditor" at bounding box center [263, 458] width 129 height 16
click at [205, 451] on input "Save As Common Creditor" at bounding box center [210, 455] width 10 height 10
checkbox input "true"
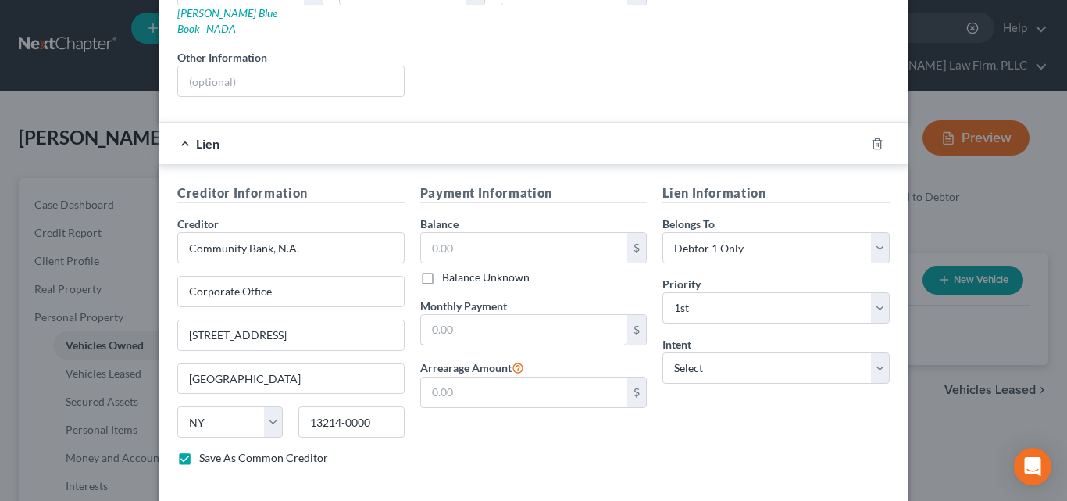
click at [456, 319] on input "text" at bounding box center [524, 330] width 207 height 30
type input "335.00"
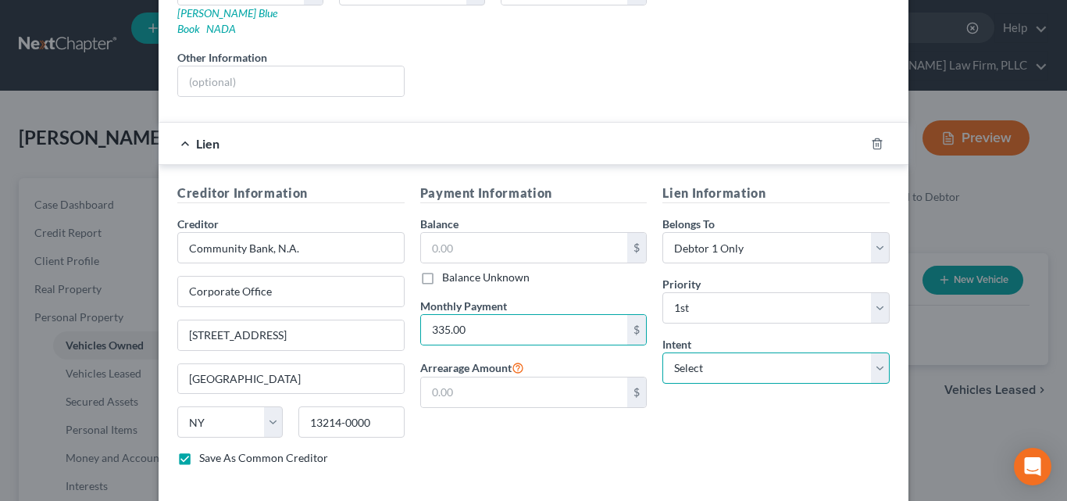
click at [867, 352] on select "Select Surrender Redeem Reaffirm Avoid Other" at bounding box center [775, 367] width 227 height 31
select select "2"
click at [662, 352] on select "Select Surrender Redeem Reaffirm Avoid Other" at bounding box center [775, 367] width 227 height 31
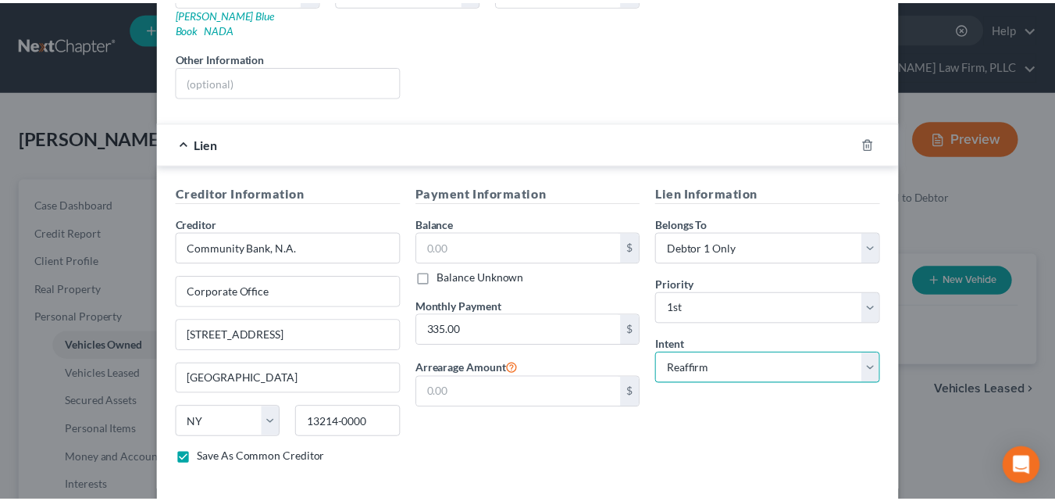
scroll to position [354, 0]
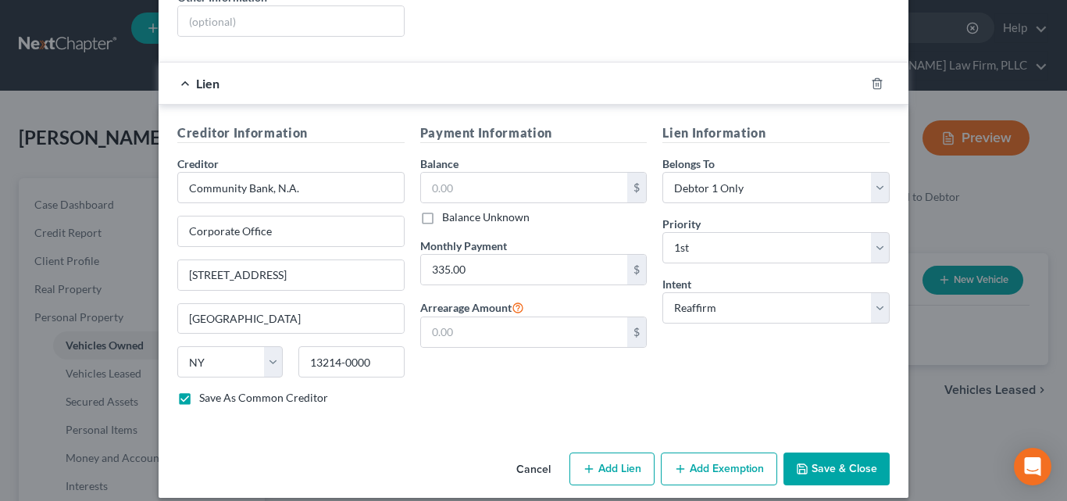
click at [834, 458] on button "Save & Close" at bounding box center [836, 468] width 106 height 33
checkbox input "false"
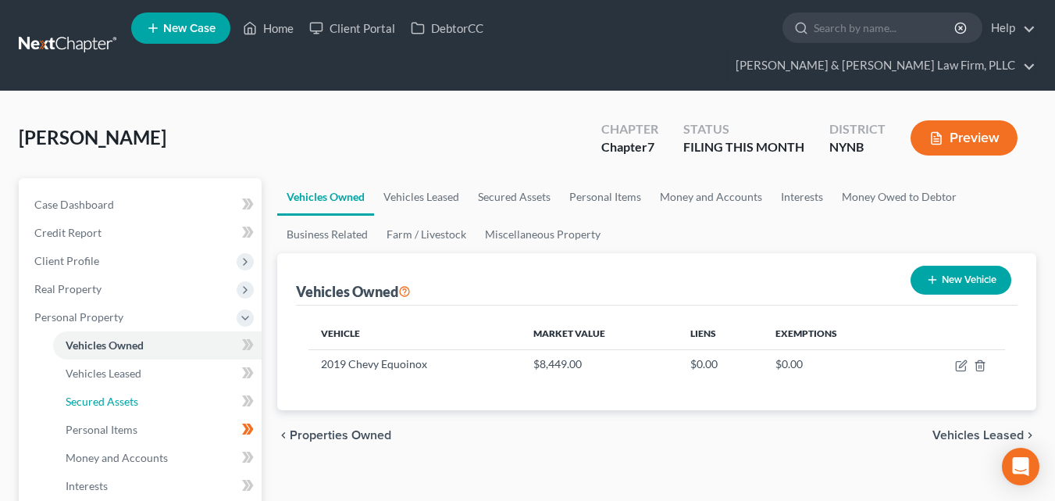
click at [88, 394] on span "Secured Assets" at bounding box center [102, 400] width 73 height 13
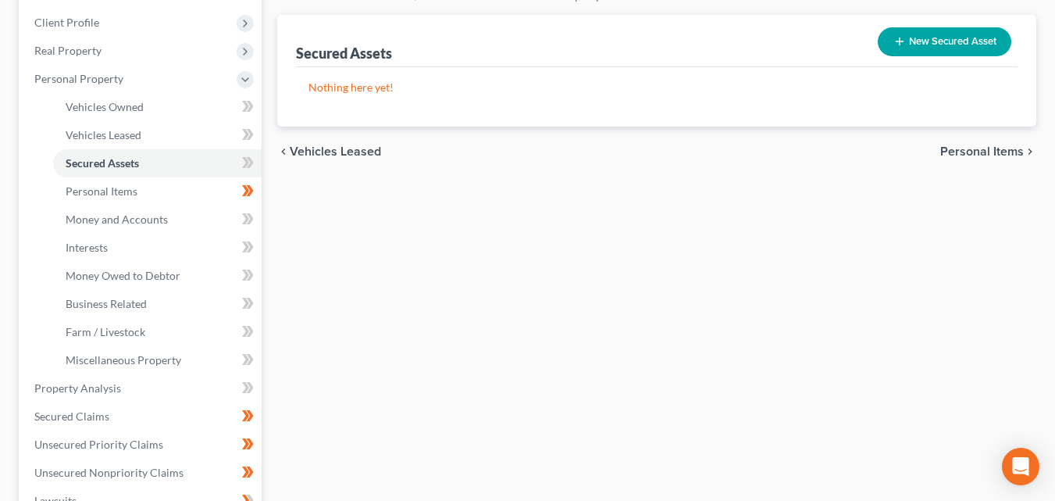
scroll to position [232, 0]
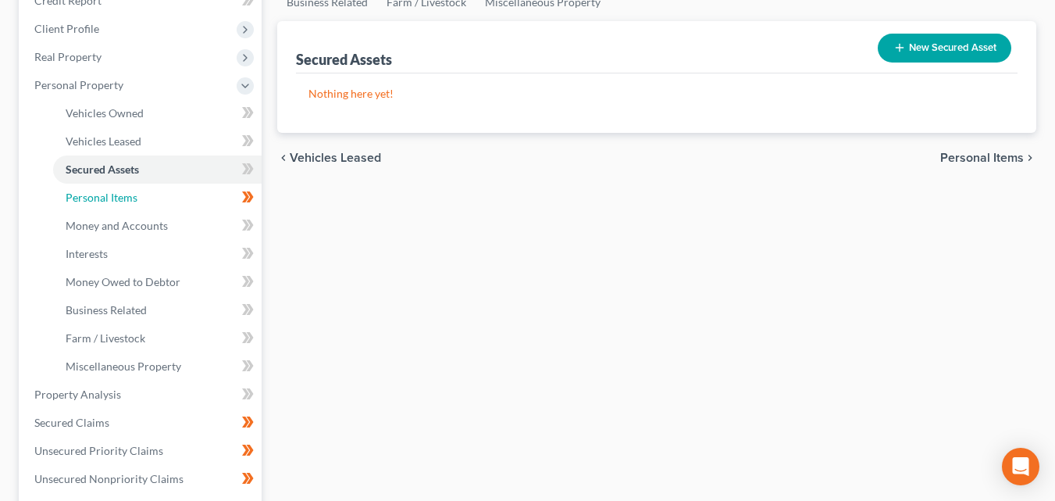
click at [90, 191] on span "Personal Items" at bounding box center [102, 197] width 72 height 13
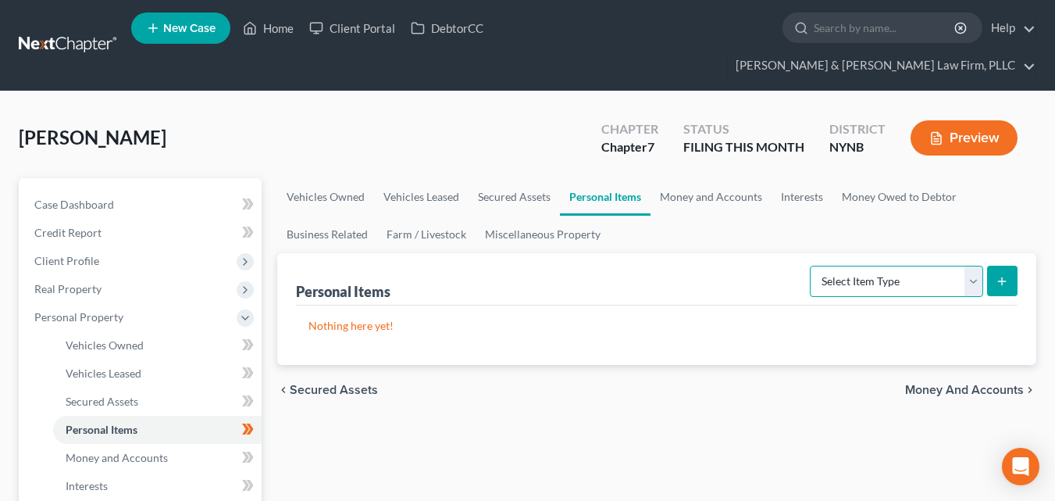
click at [979, 266] on select "Select Item Type Clothing Collectibles Of Value Electronics Firearms Household …" at bounding box center [896, 281] width 173 height 31
select select "clothing"
click at [811, 266] on select "Select Item Type Clothing Collectibles Of Value Electronics Firearms Household …" at bounding box center [896, 281] width 173 height 31
click at [1002, 277] on line "submit" at bounding box center [1002, 280] width 0 height 7
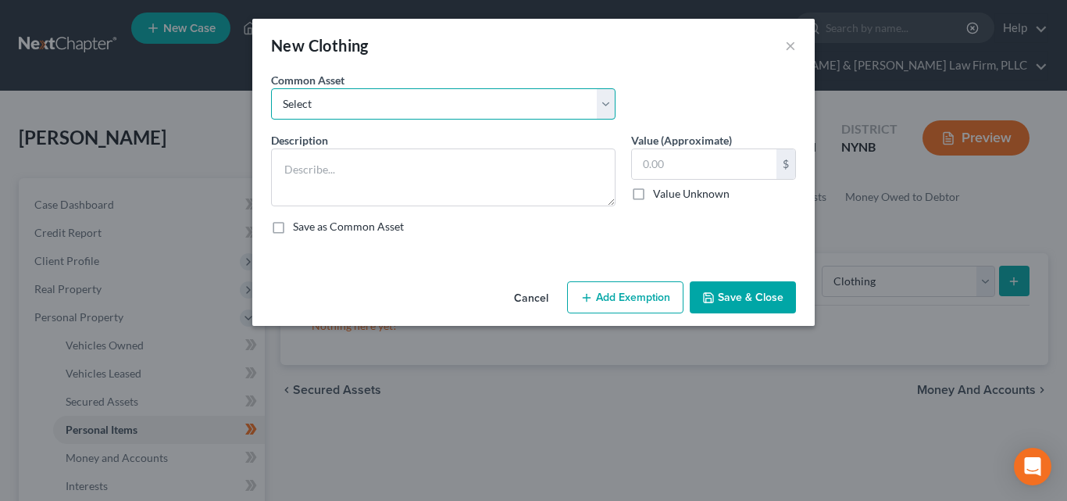
click at [612, 98] on select "Select Regular Everyday Clothing For Debtor & Spouse Regular Everyday Clothing …" at bounding box center [443, 103] width 344 height 31
select select "1"
click at [271, 88] on select "Select Regular Everyday Clothing For Debtor & Spouse Regular Everyday Clothing …" at bounding box center [443, 103] width 344 height 31
type textarea "Regular Everyday Clothing For Debtor"
type input "200.00"
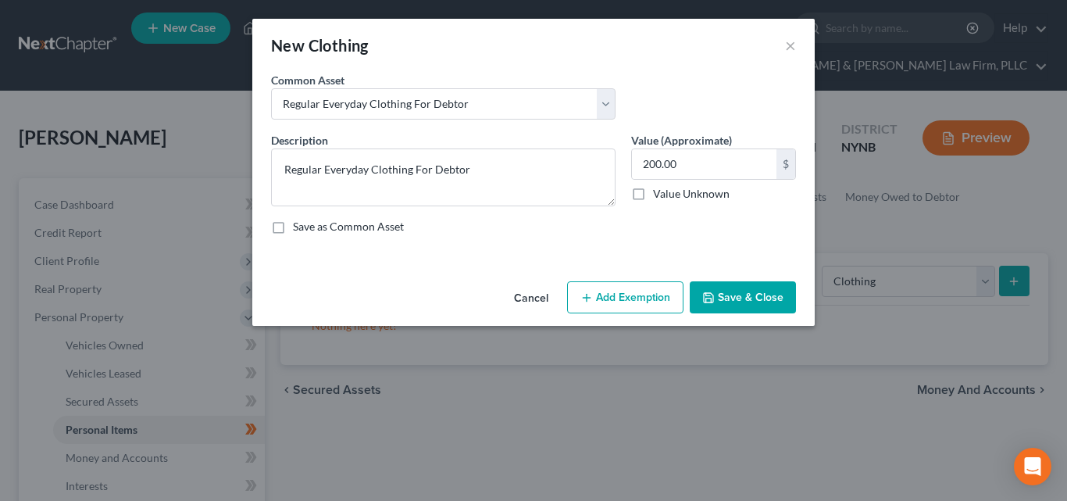
click at [745, 299] on button "Save & Close" at bounding box center [743, 297] width 106 height 33
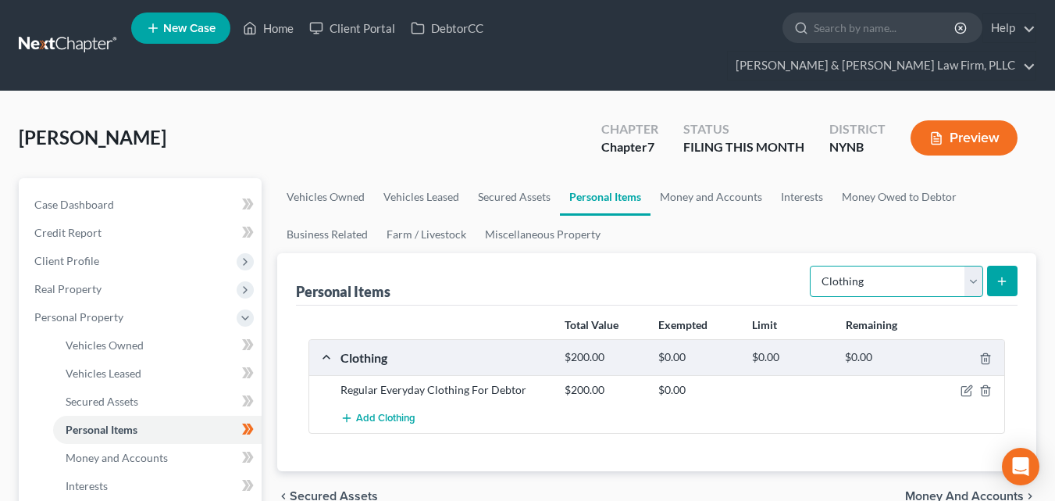
click at [977, 266] on select "Select Item Type Clothing Collectibles Of Value Electronics Firearms Household …" at bounding box center [896, 281] width 173 height 31
select select "electronics"
click at [811, 266] on select "Select Item Type Clothing Collectibles Of Value Electronics Firearms Household …" at bounding box center [896, 281] width 173 height 31
click at [1005, 275] on icon "submit" at bounding box center [1002, 281] width 12 height 12
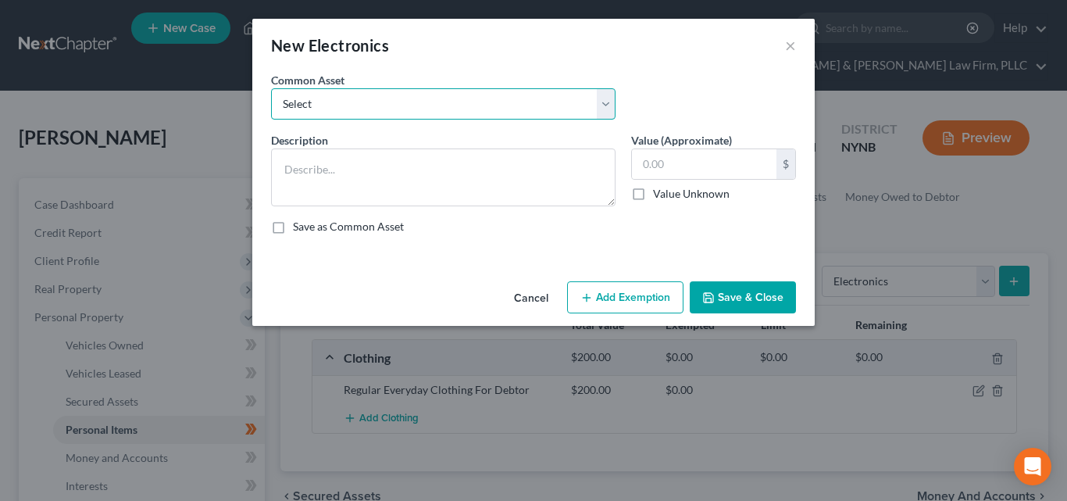
click at [604, 110] on select "Select Cell Phone Electronics to Include: TVs, Computer, Cell Phone(s), and Oth…" at bounding box center [443, 103] width 344 height 31
select select "0"
click at [271, 88] on select "Select Cell Phone Electronics to Include: TVs, Computer, Cell Phone(s), and Oth…" at bounding box center [443, 103] width 344 height 31
type textarea "Cell Phone"
type input "10.00"
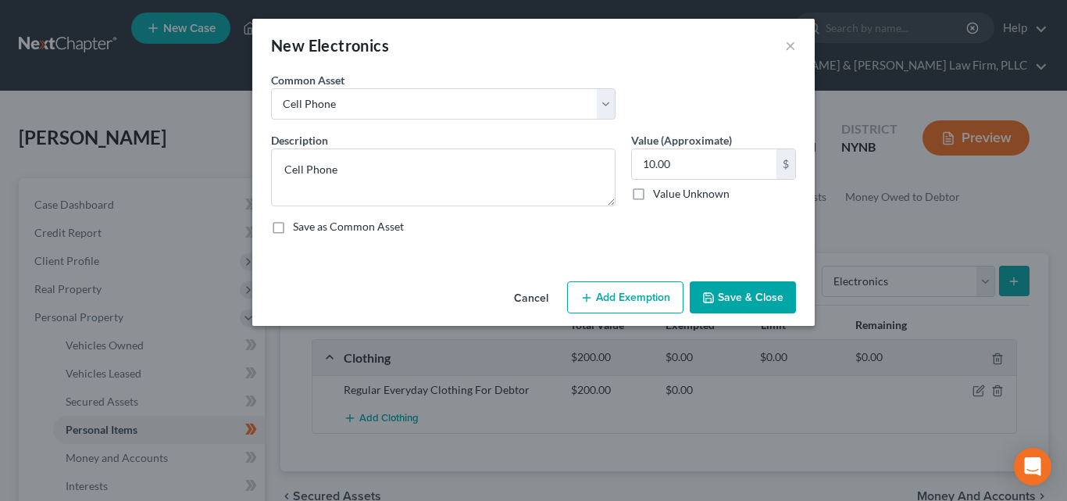
click at [736, 301] on button "Save & Close" at bounding box center [743, 297] width 106 height 33
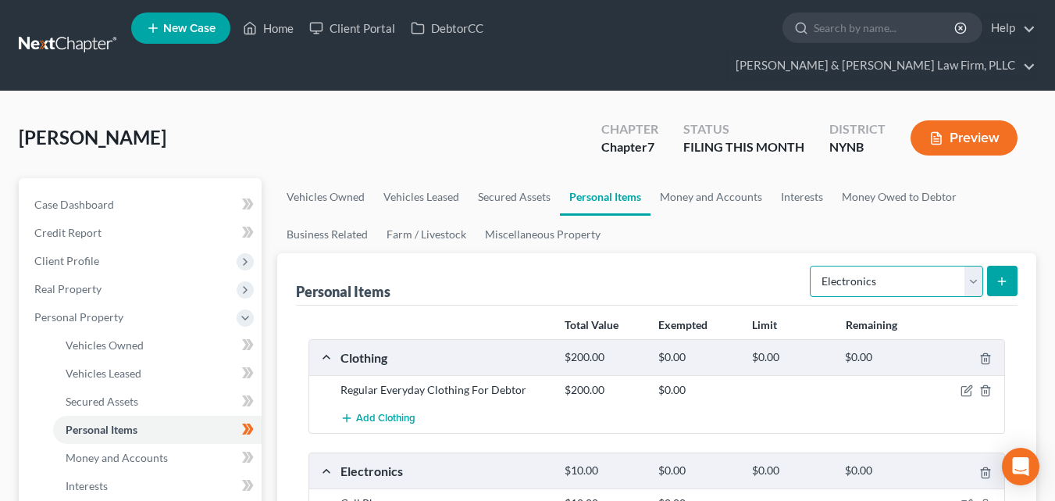
click at [972, 266] on select "Select Item Type Clothing Collectibles Of Value Electronics Firearms Household …" at bounding box center [896, 281] width 173 height 31
select select "household_goods"
click at [811, 266] on select "Select Item Type Clothing Collectibles Of Value Electronics Firearms Household …" at bounding box center [896, 281] width 173 height 31
click at [1005, 281] on line "submit" at bounding box center [1002, 281] width 7 height 0
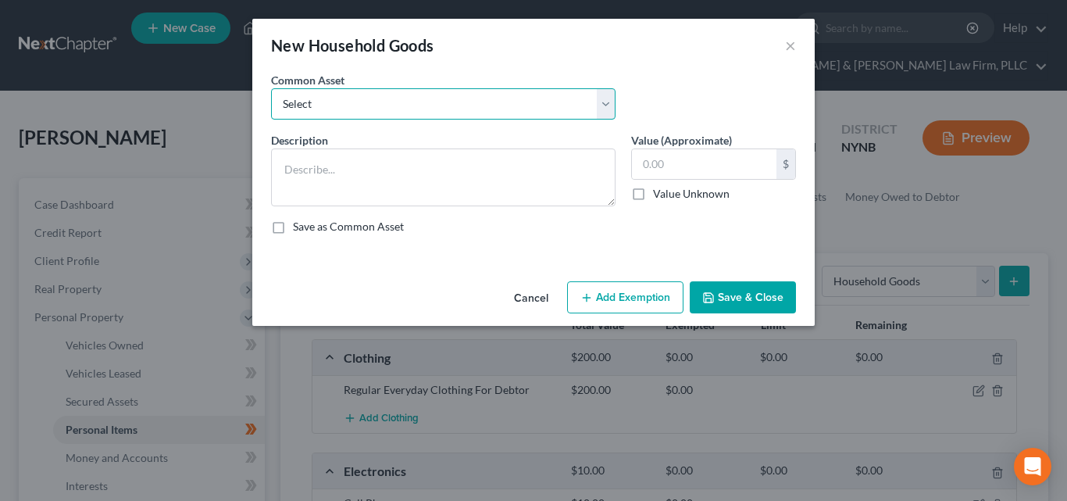
click at [603, 107] on select "Select Household Goods and Furnishings to Include Bedroom Set and Other Misc. I…" at bounding box center [443, 103] width 344 height 31
select select "1"
click at [271, 88] on select "Select Household Goods and Furnishings to Include Bedroom Set and Other Misc. I…" at bounding box center [443, 103] width 344 height 31
type textarea "Household Goods and Furnishings to Include Appliances, Furniture, Bedroom Set a…"
type input "150.00"
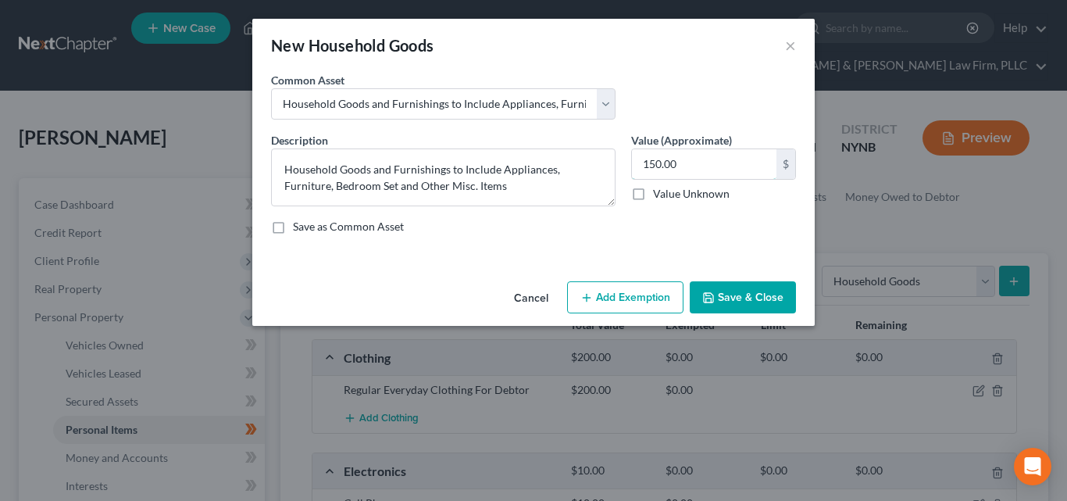
click at [708, 166] on input "150.00" at bounding box center [704, 164] width 144 height 30
type input "750.0"
click at [749, 312] on button "Save & Close" at bounding box center [743, 297] width 106 height 33
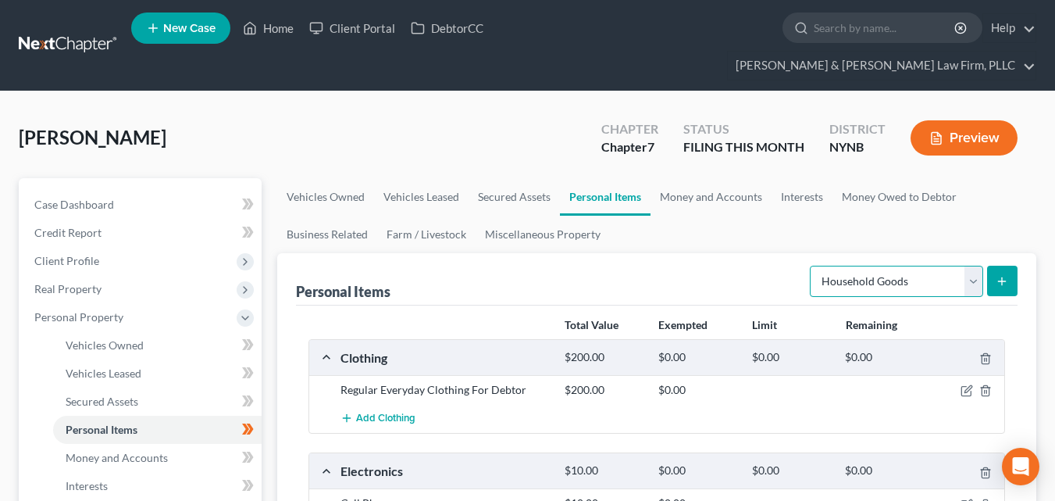
click at [982, 266] on select "Select Item Type Clothing Collectibles Of Value Electronics Firearms Household …" at bounding box center [896, 281] width 173 height 31
select select "jewelry"
click at [811, 266] on select "Select Item Type Clothing Collectibles Of Value Electronics Firearms Household …" at bounding box center [896, 281] width 173 height 31
click at [1003, 266] on button "submit" at bounding box center [1002, 281] width 30 height 30
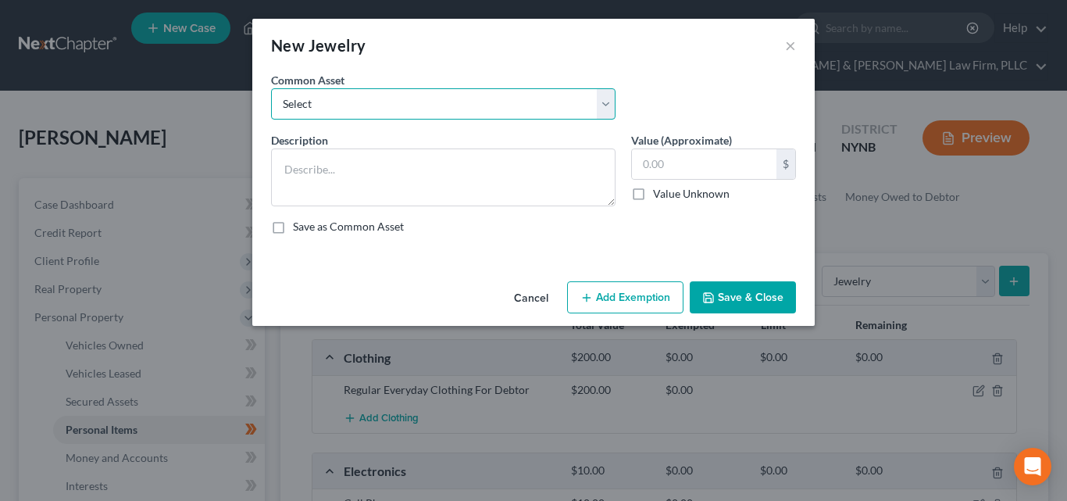
click at [606, 109] on select "Select Jewelry to Include Wedding Bands and Costume Jewelry Jewelry to Include …" at bounding box center [443, 103] width 344 height 31
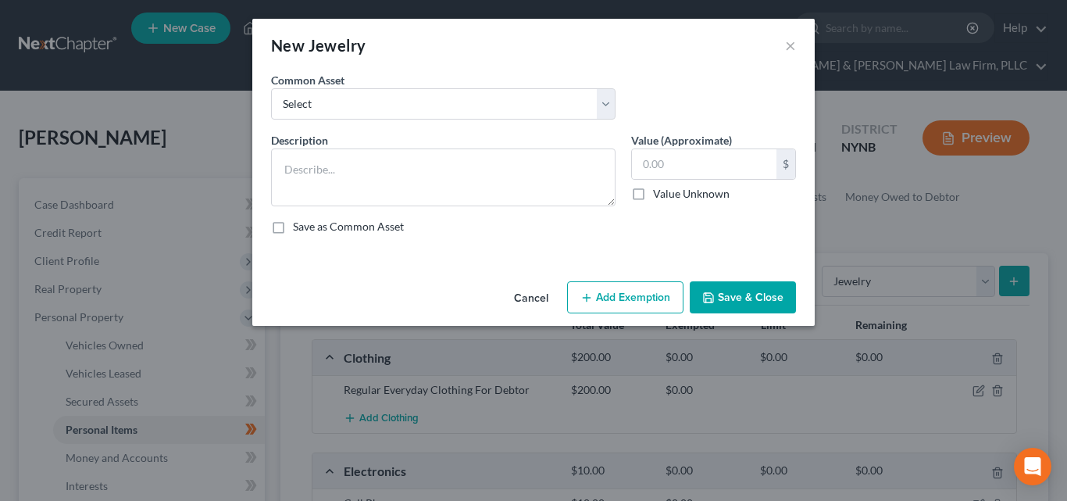
click at [236, 142] on div "New Jewelry × An exemption set must first be selected from the Filing Informati…" at bounding box center [533, 250] width 1067 height 501
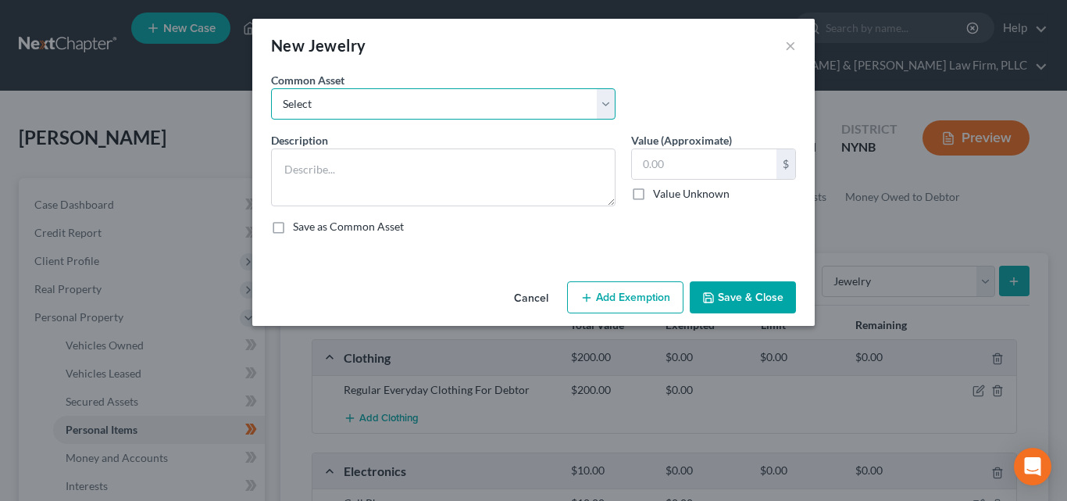
click at [607, 105] on select "Select Jewelry to Include Wedding Bands and Costume Jewelry Jewelry to Include …" at bounding box center [443, 103] width 344 height 31
select select "2"
click at [271, 88] on select "Select Jewelry to Include Wedding Bands and Costume Jewelry Jewelry to Include …" at bounding box center [443, 103] width 344 height 31
type textarea "Jewelry to Include Wedding Set and Costume Jewelry"
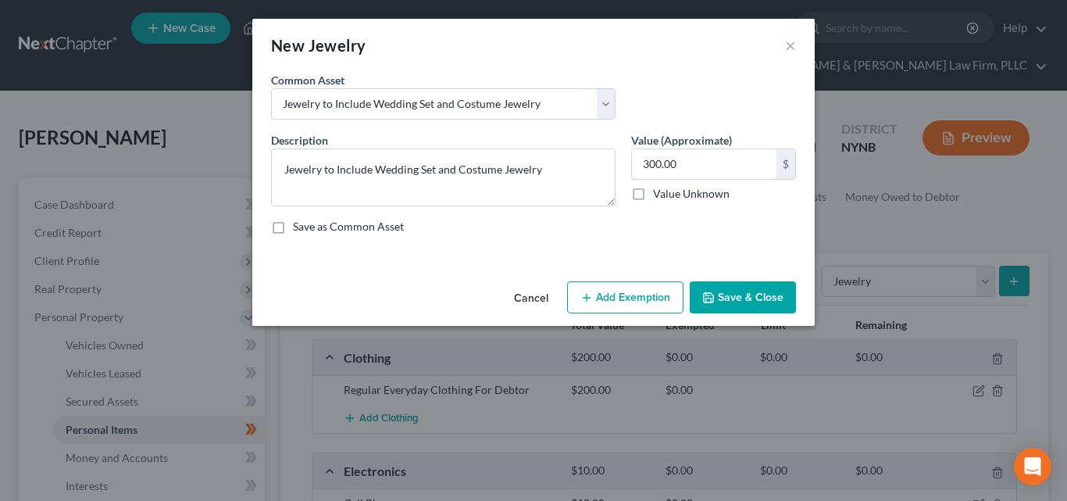
click at [688, 167] on input "300.00" at bounding box center [704, 164] width 144 height 30
type input "0"
type input "500."
click at [740, 307] on button "Save & Close" at bounding box center [743, 297] width 106 height 33
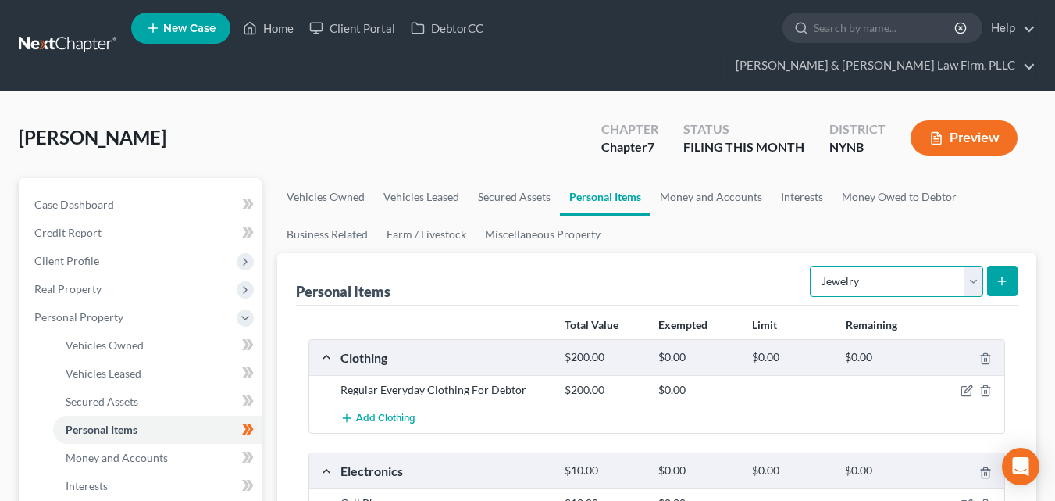
click at [971, 266] on select "Select Item Type Clothing Collectibles Of Value Electronics Firearms Household …" at bounding box center [896, 281] width 173 height 31
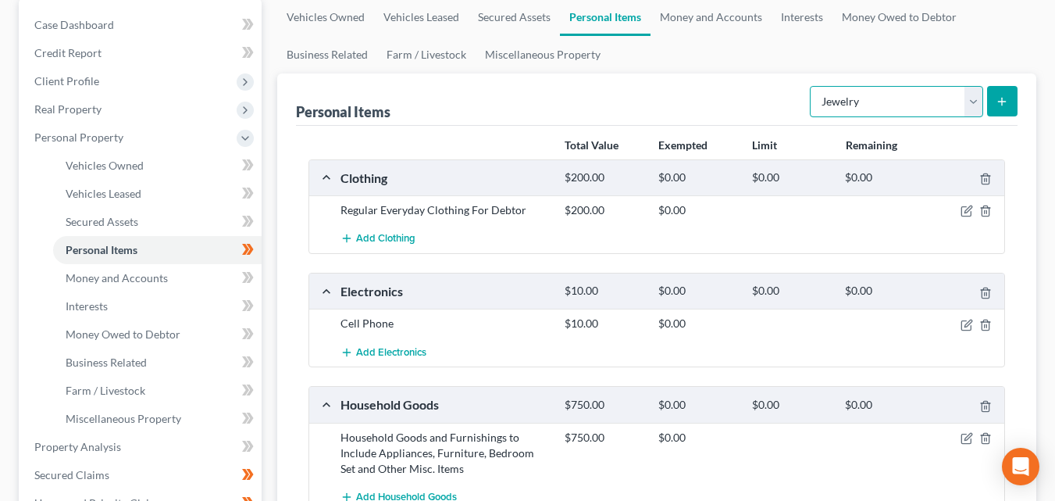
scroll to position [364, 0]
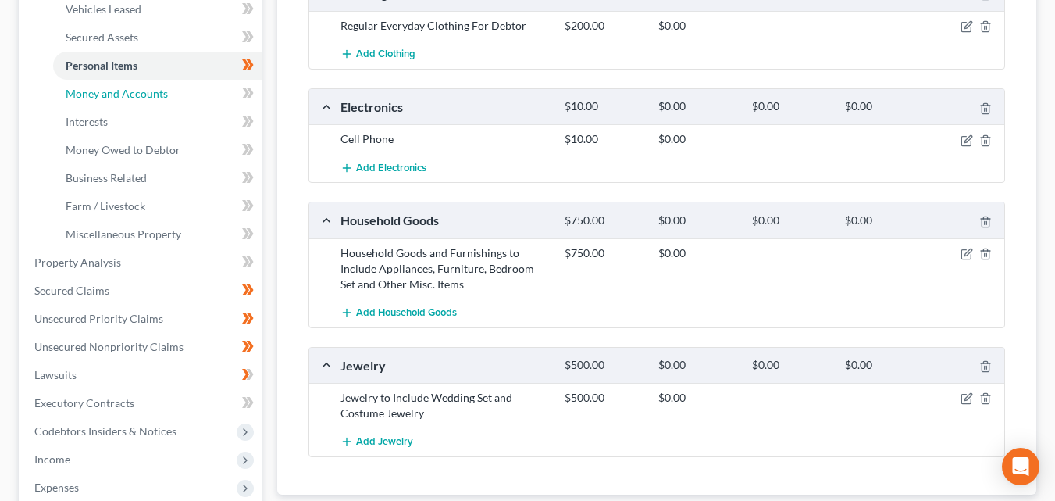
click at [158, 80] on link "Money and Accounts" at bounding box center [157, 94] width 209 height 28
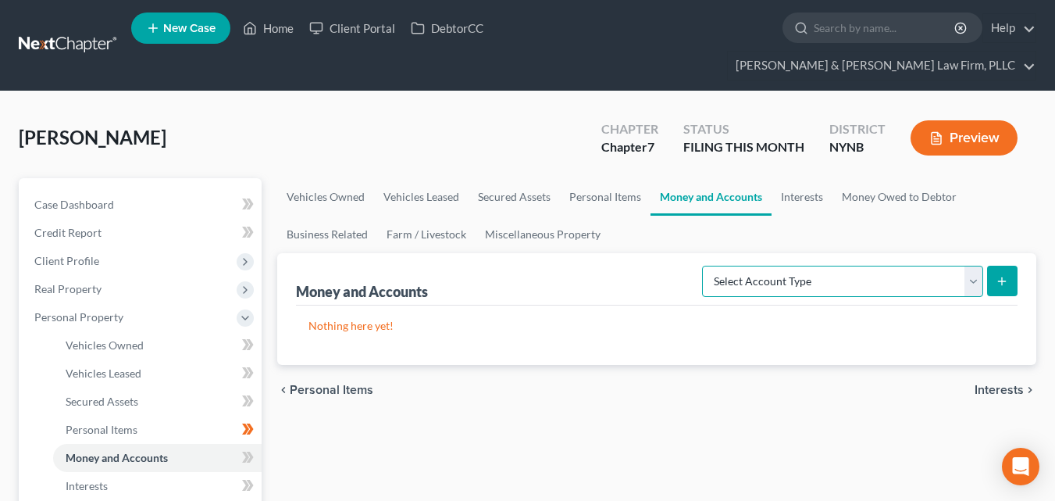
click at [979, 266] on select "Select Account Type Brokerage Cash on Hand Certificates of Deposit Checking Acc…" at bounding box center [842, 281] width 281 height 31
select select "checking"
click at [705, 266] on select "Select Account Type Brokerage Cash on Hand Certificates of Deposit Checking Acc…" at bounding box center [842, 281] width 281 height 31
click at [1007, 275] on icon "submit" at bounding box center [1002, 281] width 12 height 12
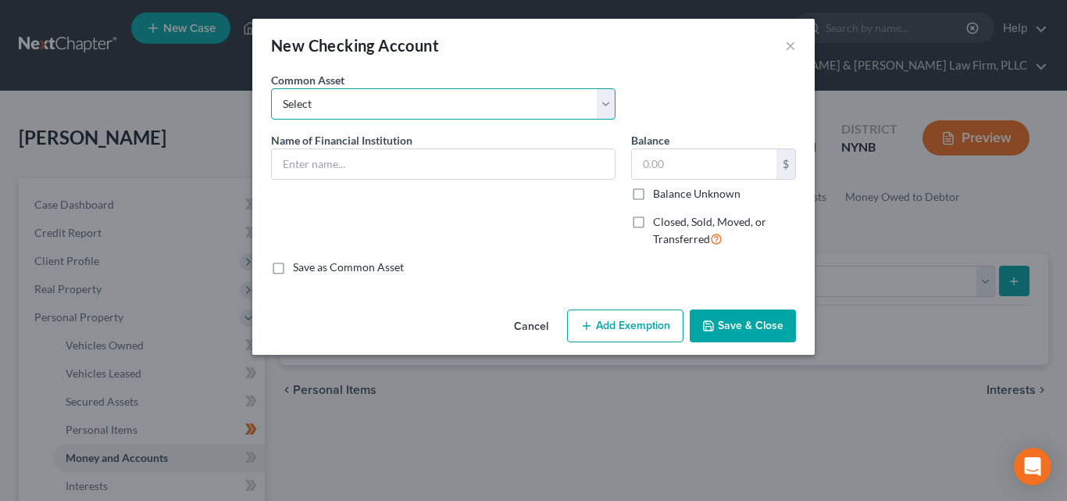
click at [604, 116] on select "Select Compass Federal Credit Union (Joint) CFCU Syracuse Postal Federal Credit…" at bounding box center [443, 103] width 344 height 31
select select "15"
click at [271, 88] on select "Select Compass Federal Credit Union (Joint) CFCU Syracuse Postal Federal Credit…" at bounding box center [443, 103] width 344 height 31
type input "Empower Federal Credit Union"
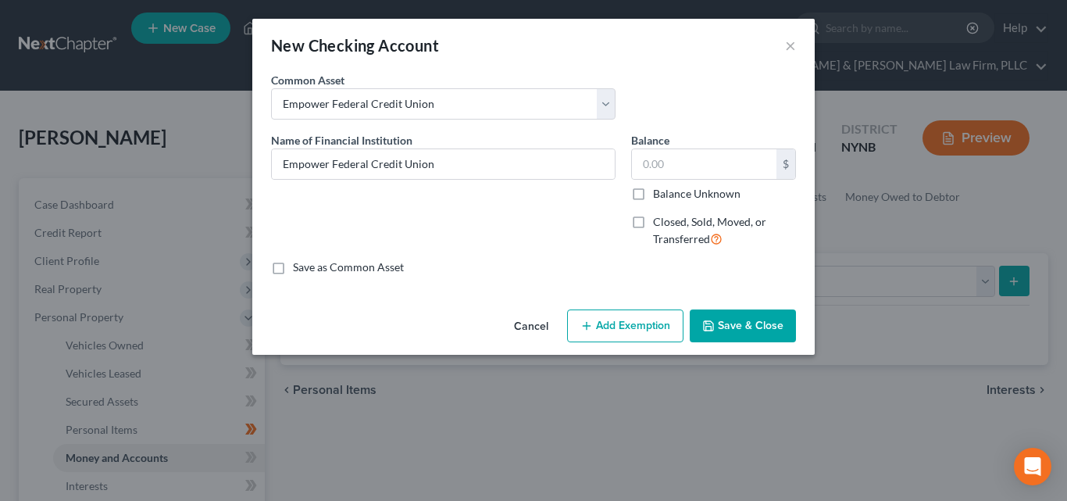
click at [653, 201] on label "Balance Unknown" at bounding box center [696, 194] width 87 height 16
click at [659, 196] on input "Balance Unknown" at bounding box center [664, 191] width 10 height 10
checkbox input "true"
type input "0.00"
click at [733, 330] on button "Save & Close" at bounding box center [743, 325] width 106 height 33
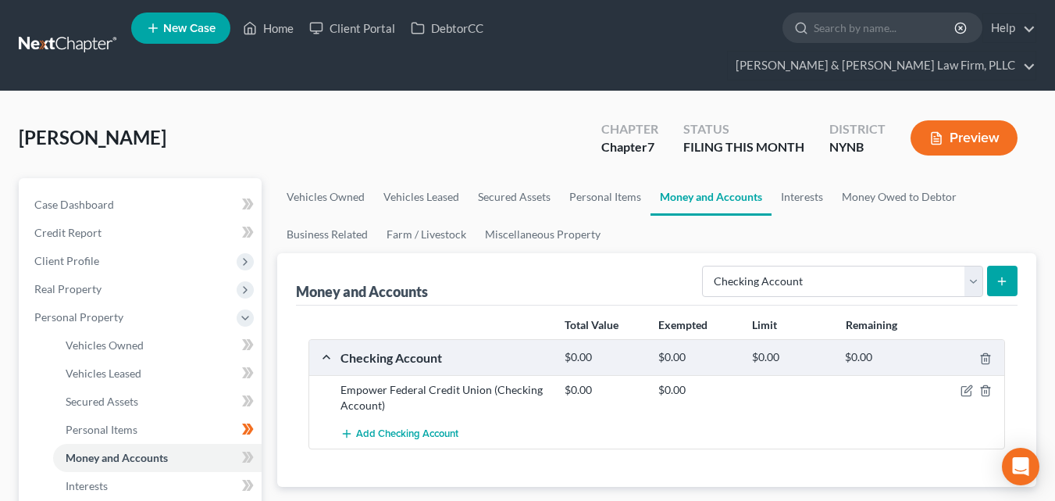
click at [1004, 266] on button "submit" at bounding box center [1002, 281] width 30 height 30
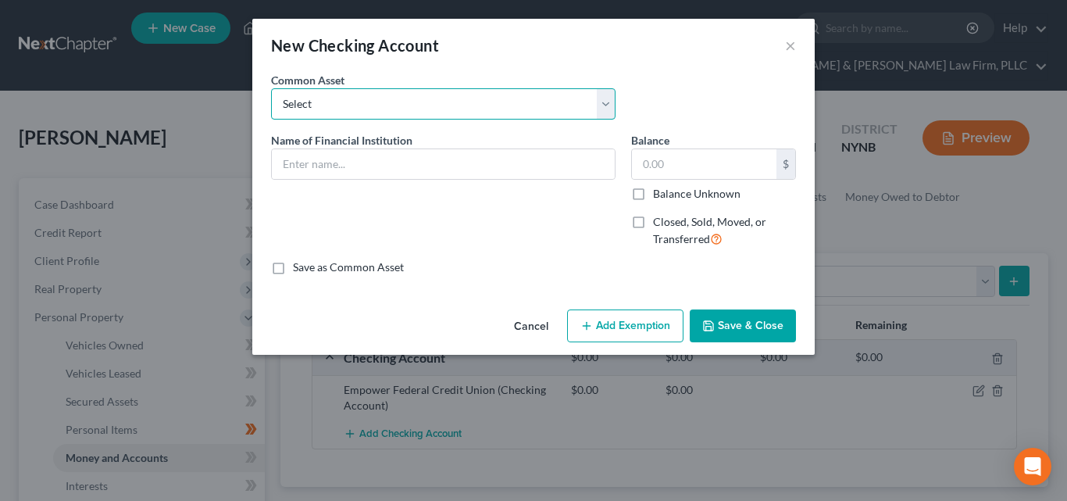
click at [599, 106] on select "Select Compass Federal Credit Union (Joint) CFCU Syracuse Postal Federal Credit…" at bounding box center [443, 103] width 344 height 31
select select "6"
click at [271, 88] on select "Select Compass Federal Credit Union (Joint) CFCU Syracuse Postal Federal Credit…" at bounding box center [443, 103] width 344 height 31
type input "NBT Bank"
type input "45.00"
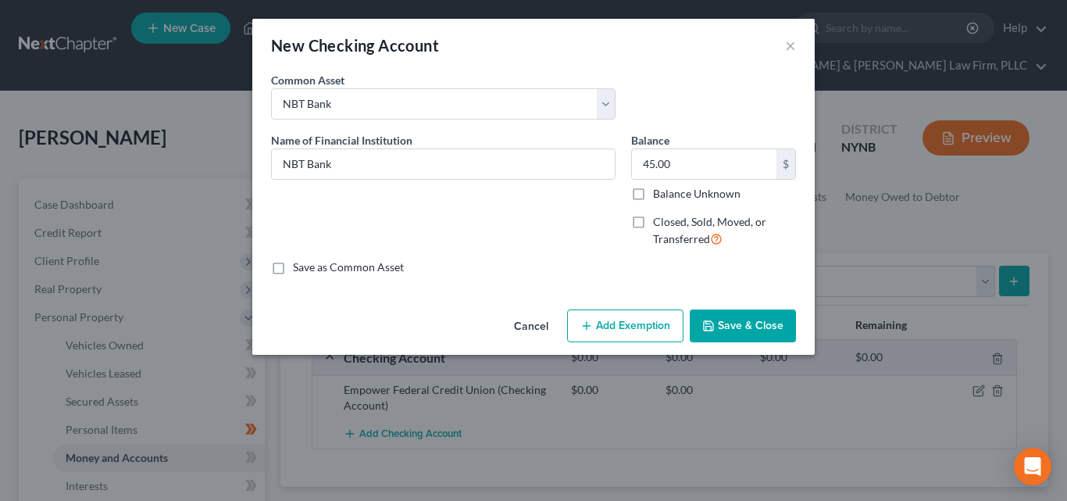
click at [742, 335] on button "Save & Close" at bounding box center [743, 325] width 106 height 33
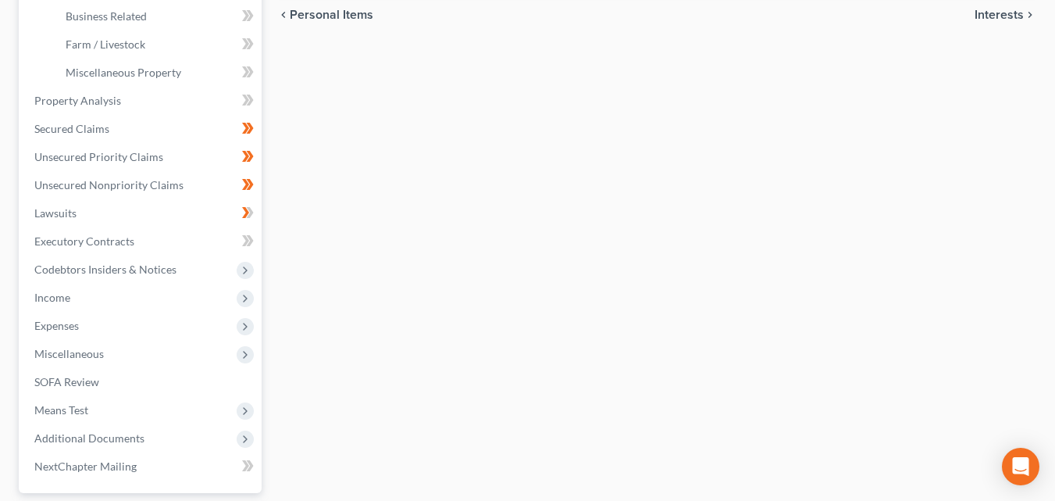
scroll to position [515, 0]
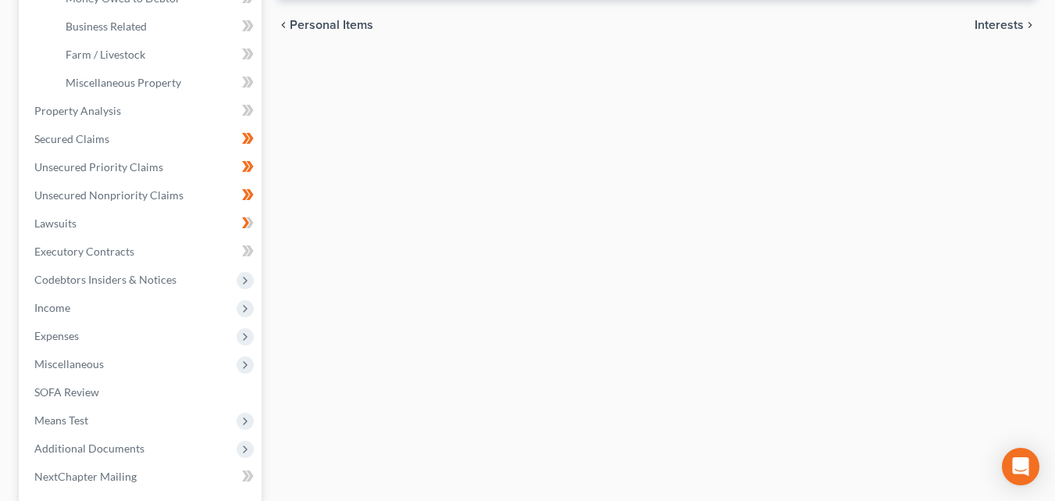
click at [250, 294] on span "Income" at bounding box center [142, 308] width 240 height 28
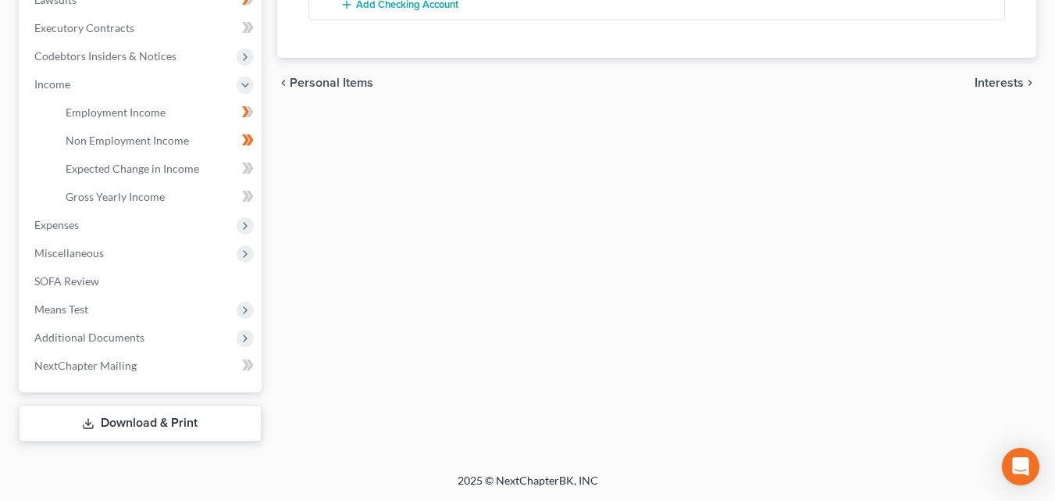
scroll to position [430, 0]
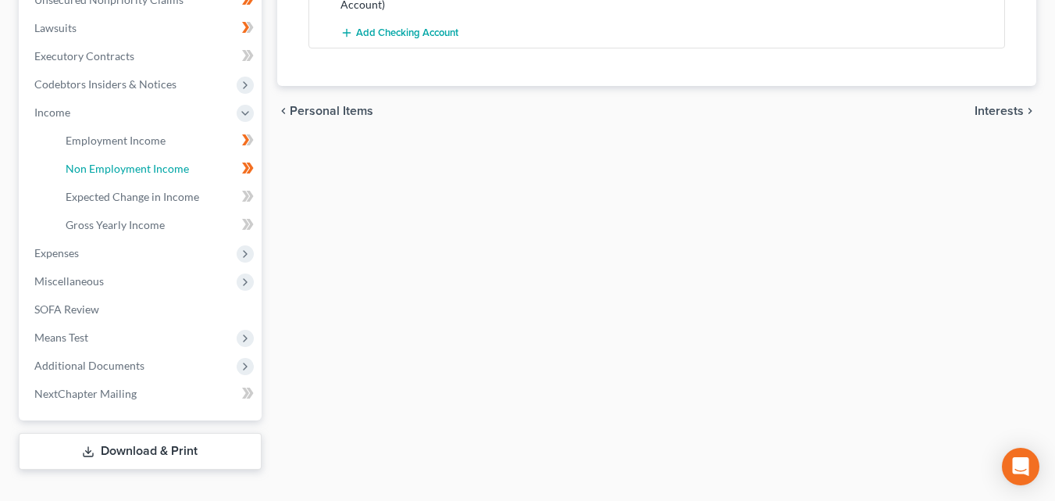
click at [116, 162] on span "Non Employment Income" at bounding box center [127, 168] width 123 height 13
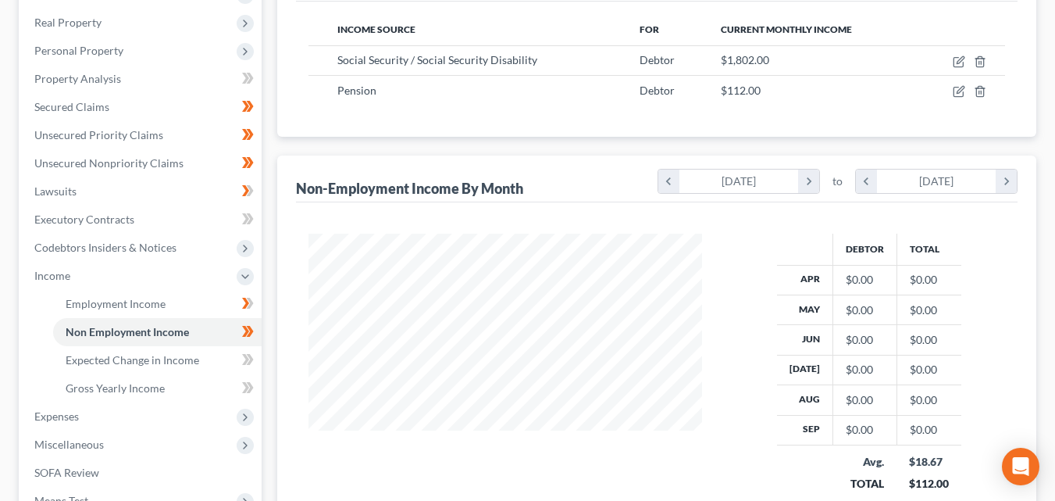
scroll to position [279, 0]
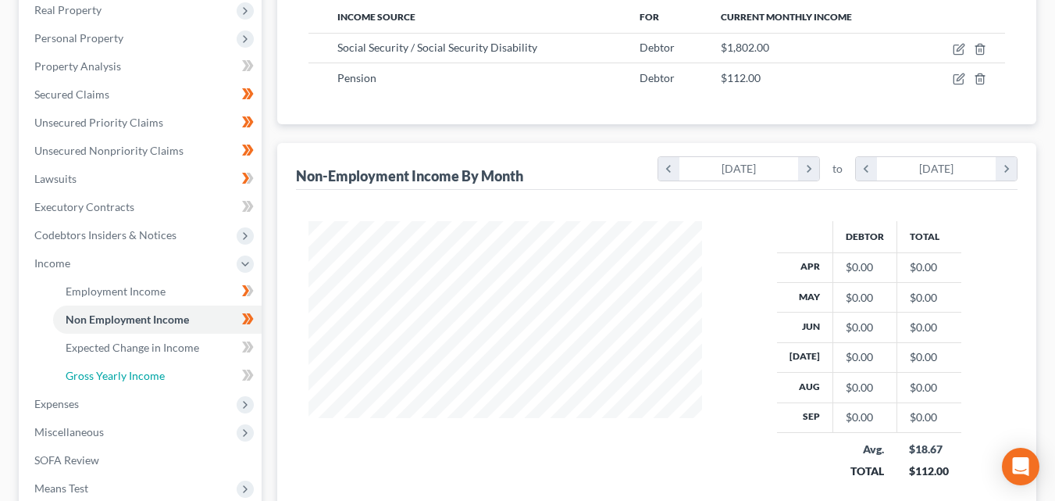
click at [151, 369] on span "Gross Yearly Income" at bounding box center [115, 375] width 99 height 13
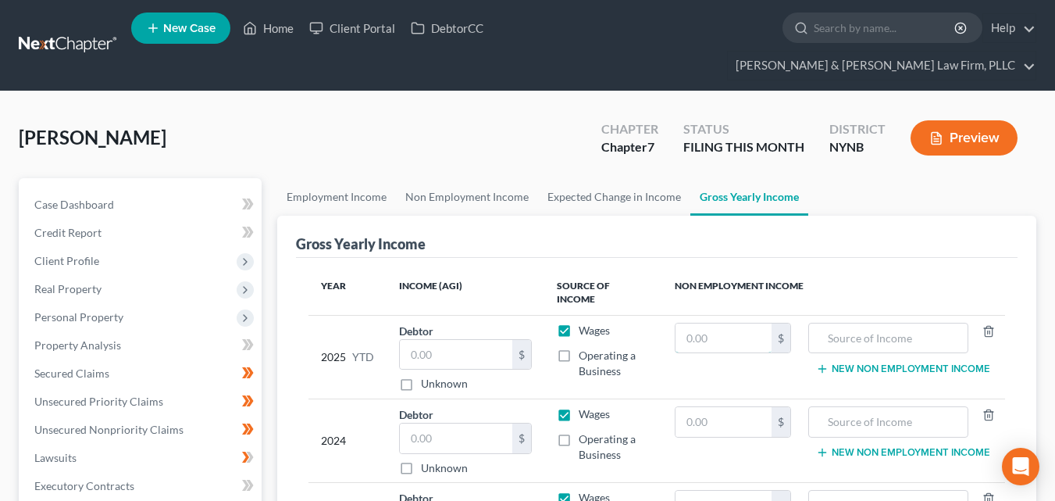
click at [700, 323] on input "text" at bounding box center [724, 338] width 96 height 30
type input "18,020"
click at [906, 323] on input "text" at bounding box center [888, 338] width 143 height 30
type input "Social Security"
click at [1000, 325] on td "Social Security New Non Employment Income" at bounding box center [904, 357] width 201 height 84
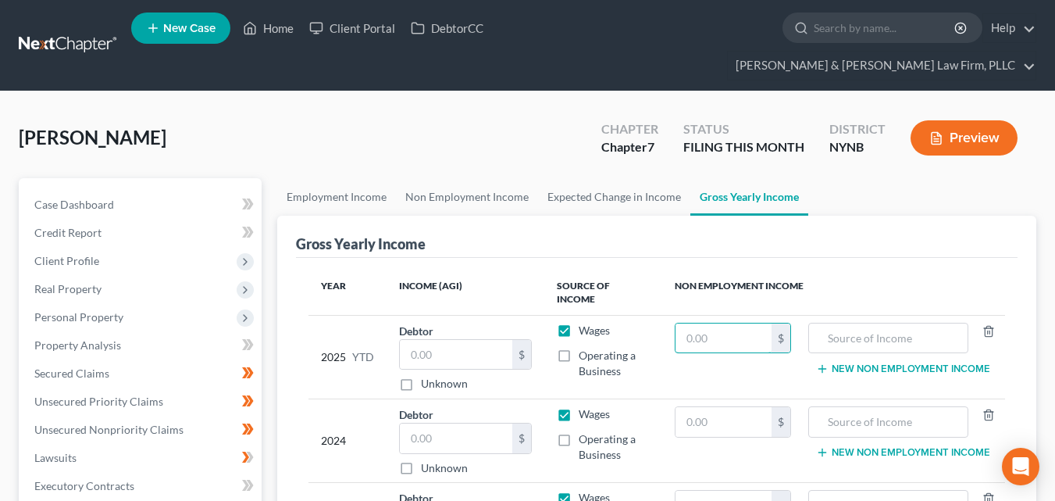
click at [989, 362] on button "New Non Employment Income" at bounding box center [903, 368] width 174 height 12
click input "text"
type input "1,120."
click input "text"
type input "Pension"
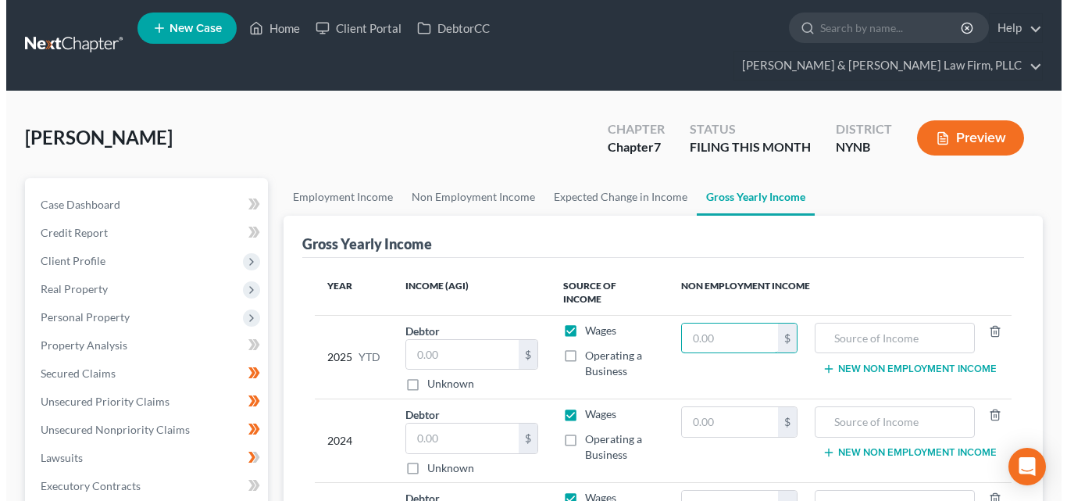
click button "Save & Leave"
type input "1,120.00"
type input "Pension"
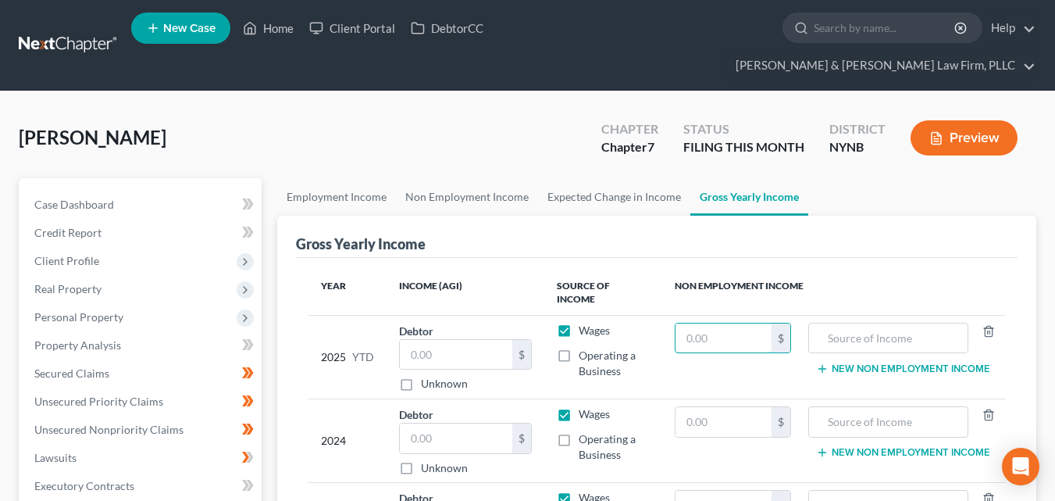
click link "Home"
click input "text"
type input "455.00"
click input "0.00"
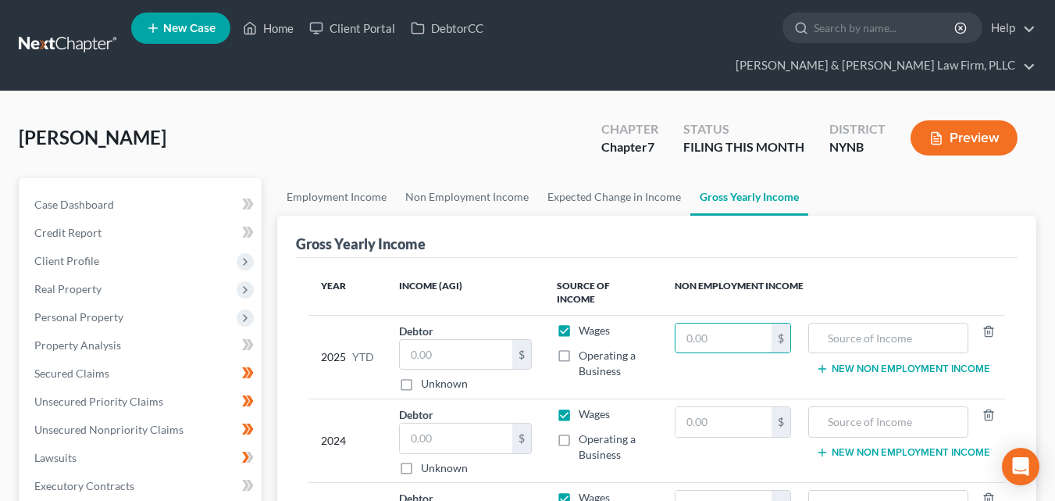
type input "100.00"
click input "0.00"
type input "266."
click input "0.00"
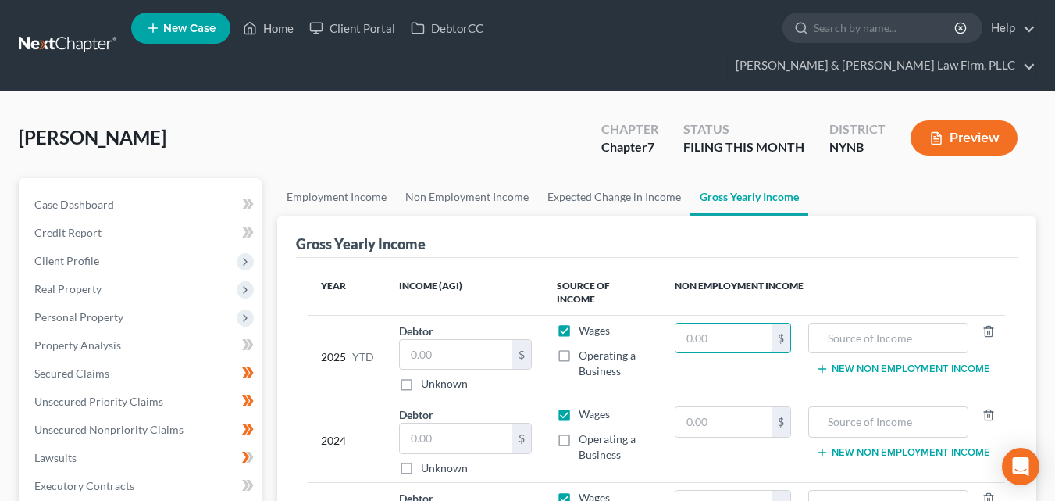
type input "8"
type input "70."
click div "Phone / Cable / Internet fiber_manual_record 70. $ Cell Phone fiber_manual_reco…"
click input "0.00"
type input "30."
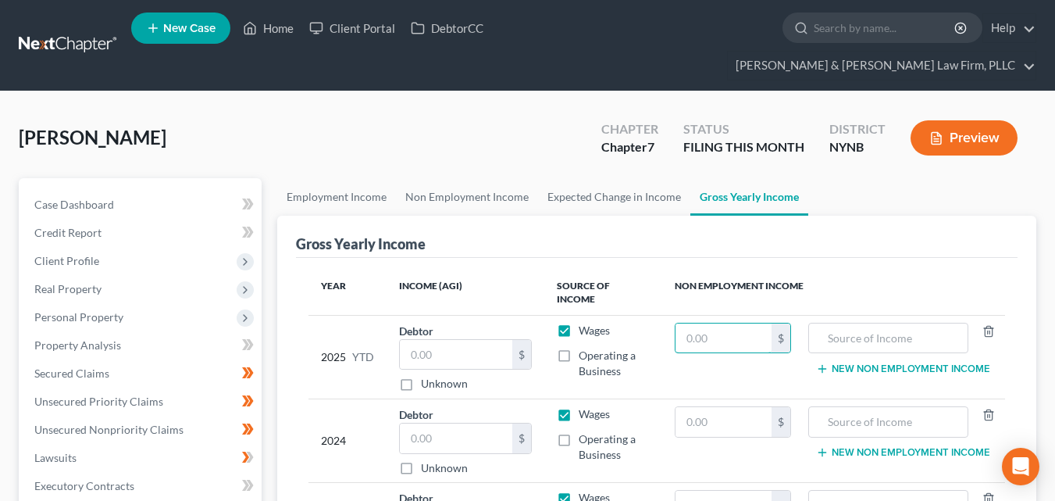
click input "0.00"
type input "35."
click div "Other Utility fiber_manual_record 0.00 $ Other Installment Payment fiber_manual…"
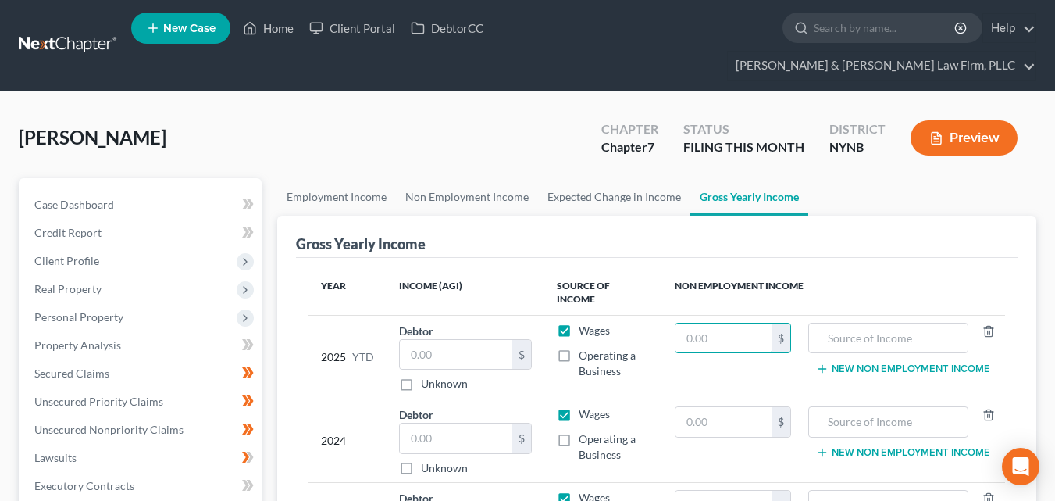
click input "0.00"
type input "94."
click input "0.00"
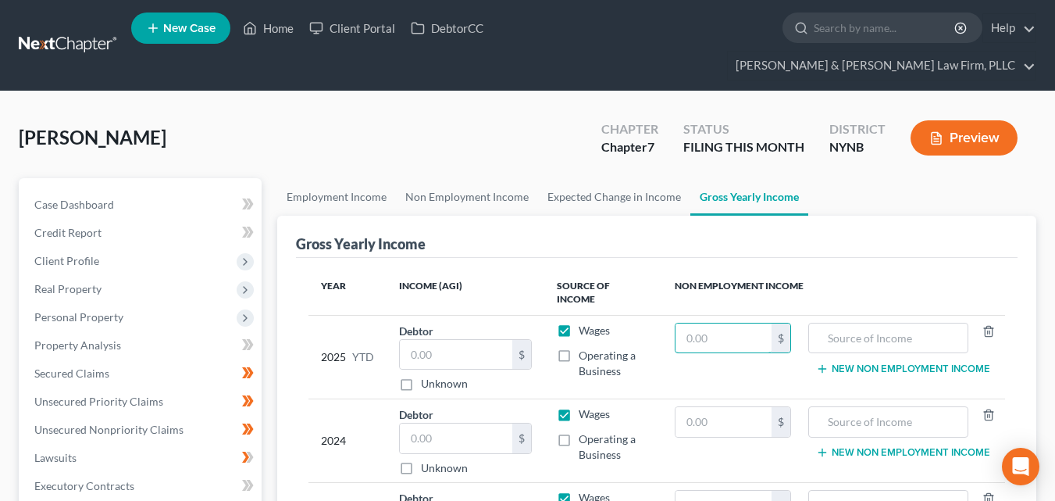
type input "45."
click input "0.00"
type input "22."
click input "0.00"
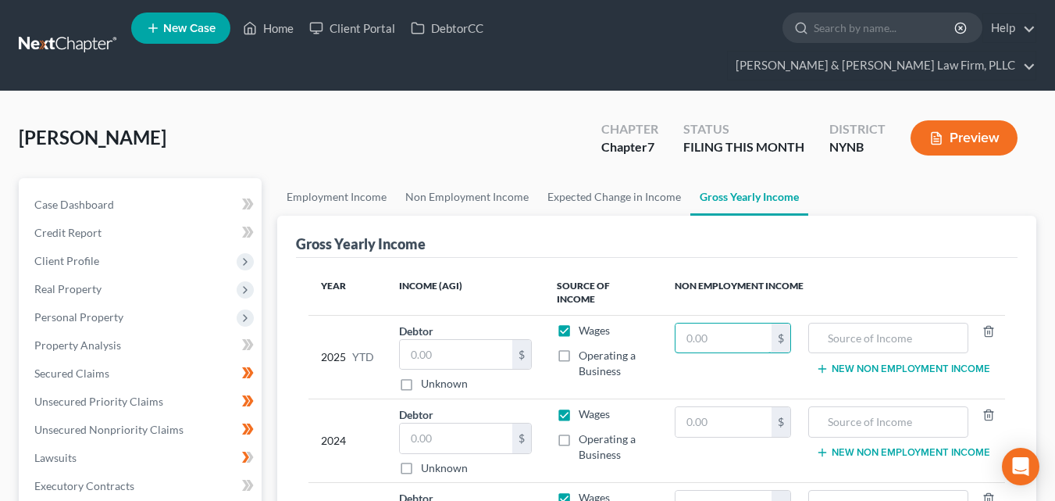
type input "159."
click input "0.00"
type input "75."
click input "0.00"
type input "125."
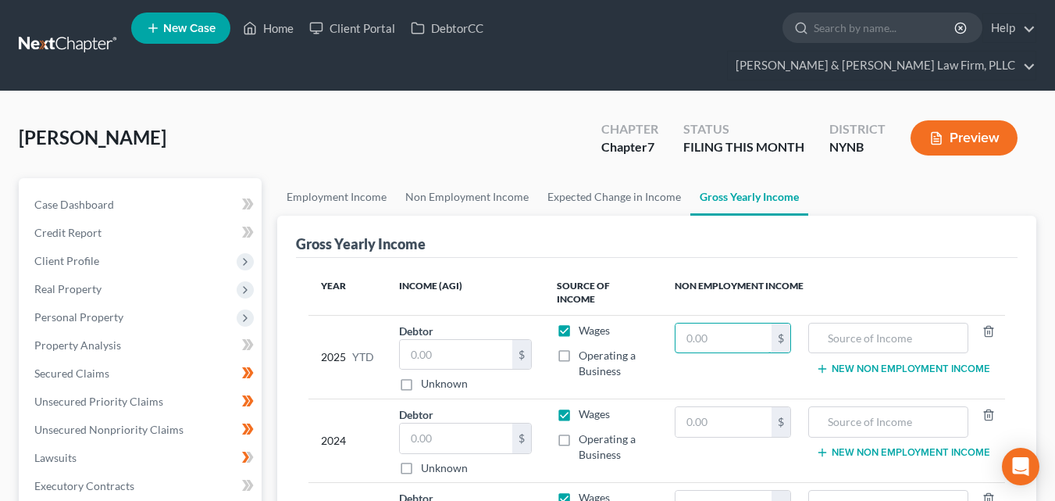
click at [1007, 451] on div "Open Intercom Messenger" at bounding box center [1020, 465] width 37 height 37
click input "0.00"
type input "20."
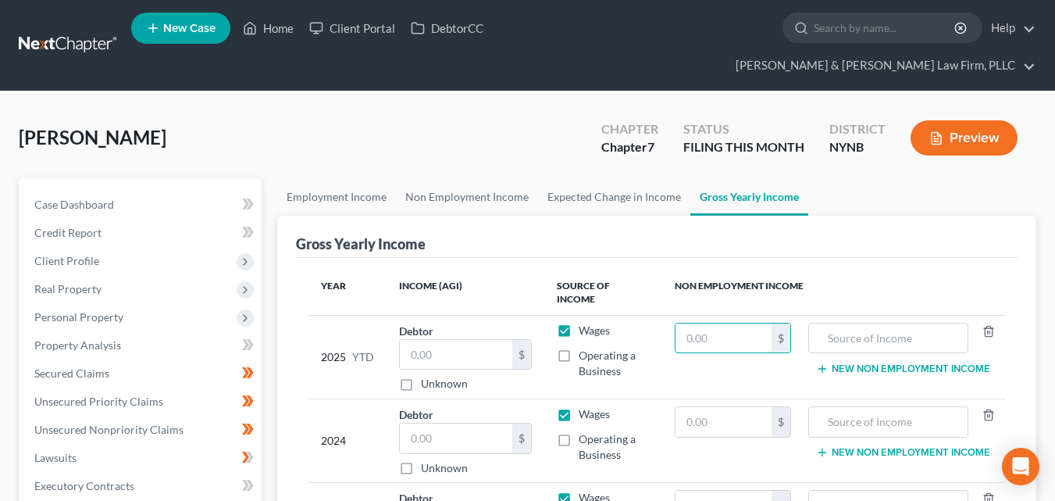
click link "Medical"
click input "75.00"
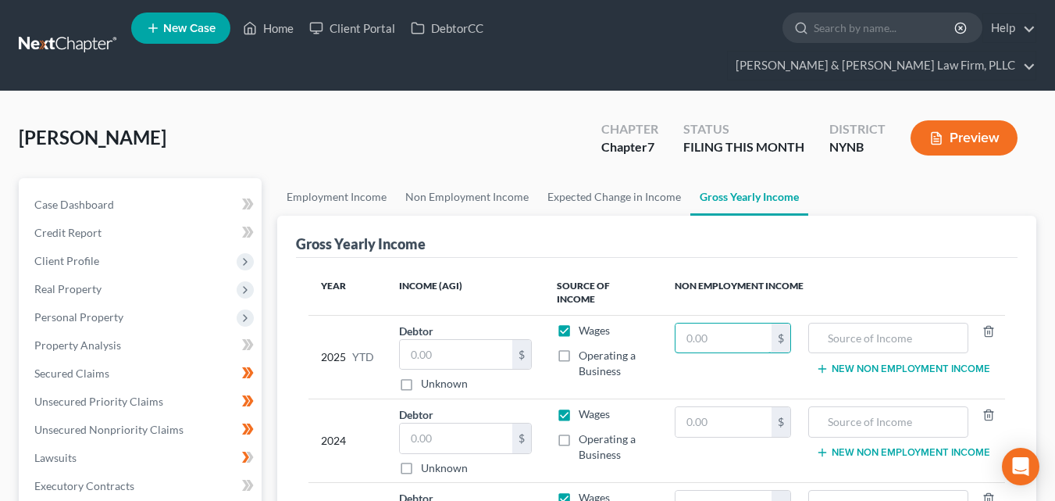
type input "50."
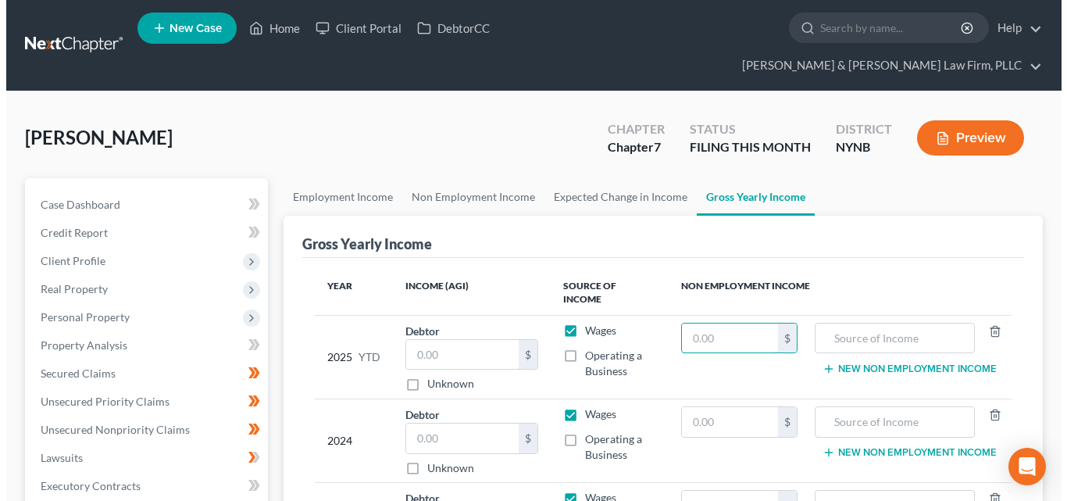
click button "Save & Leave"
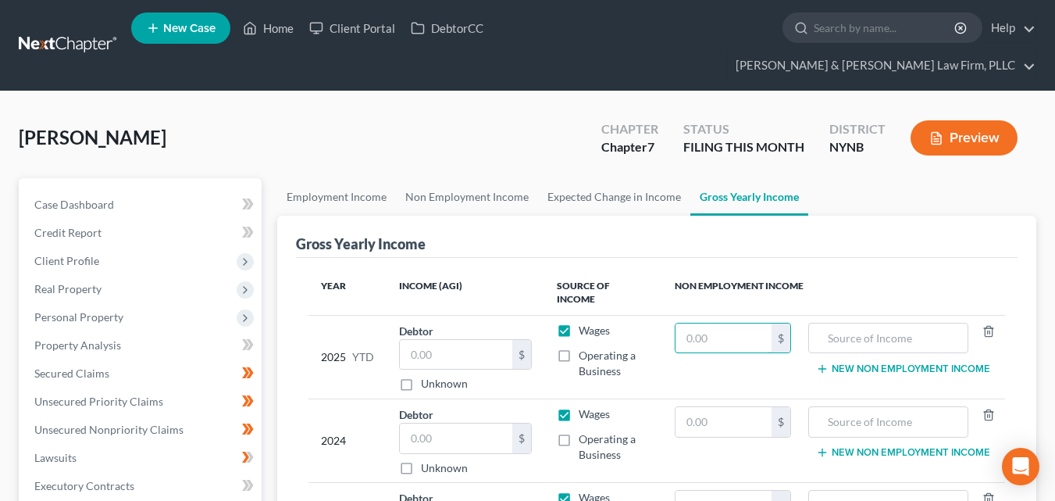
click link "Revisit Debtor Address"
select select "0"
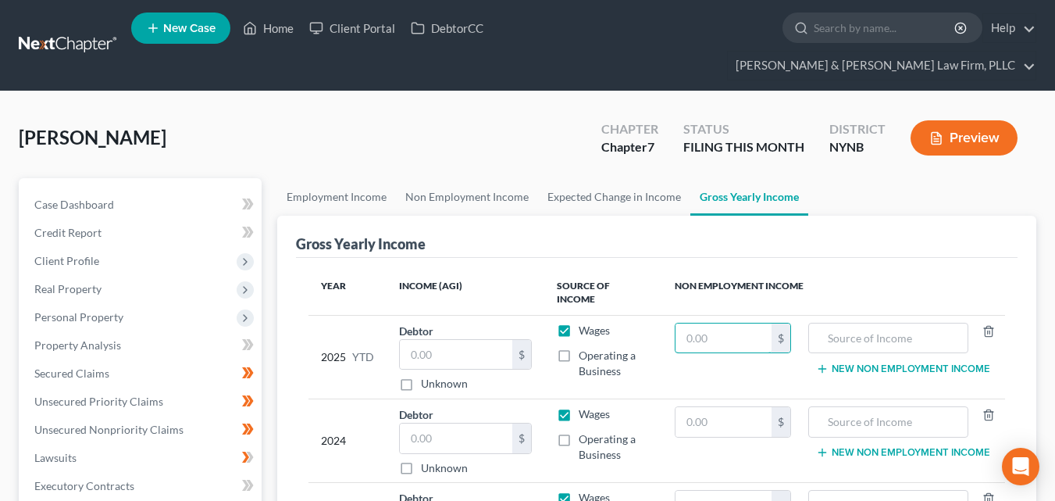
click input "text"
type input "[STREET_ADDRESS][PERSON_NAME]"
click input "text"
type input "lot 35"
click input "text"
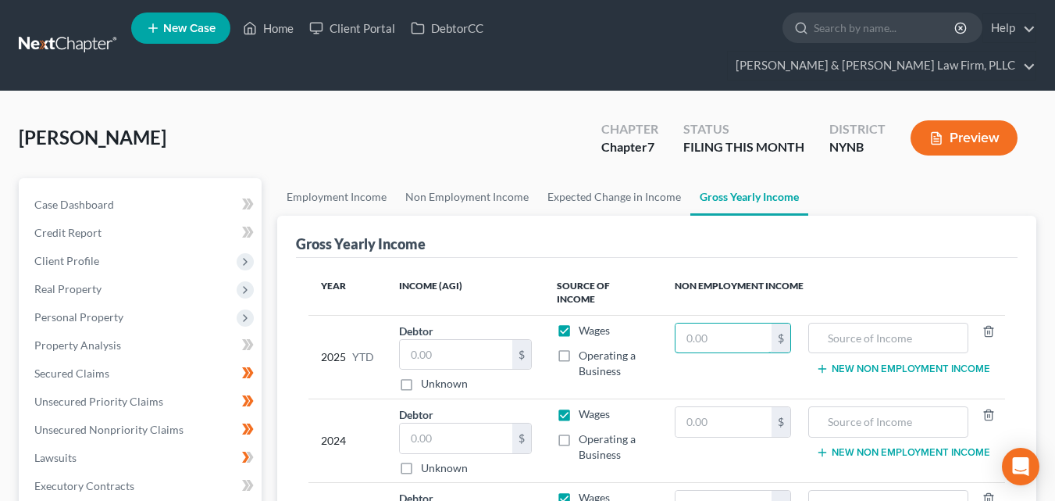
type input "[GEOGRAPHIC_DATA]"
click select "State [US_STATE] AK AR AZ CA CO CT DE DC [GEOGRAPHIC_DATA] [GEOGRAPHIC_DATA] GU…"
select select "35"
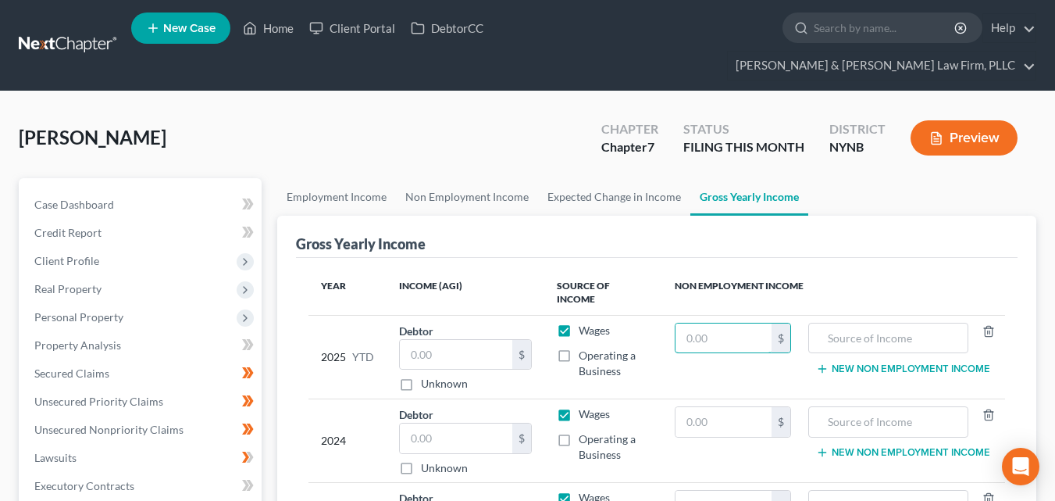
click select "State [US_STATE] AK AR AZ CA CO CT DE DC [GEOGRAPHIC_DATA] [GEOGRAPHIC_DATA] GU…"
click input "text"
type input "13082"
click select "County [GEOGRAPHIC_DATA] [GEOGRAPHIC_DATA] [GEOGRAPHIC_DATA] [GEOGRAPHIC_DATA] …"
select select "26"
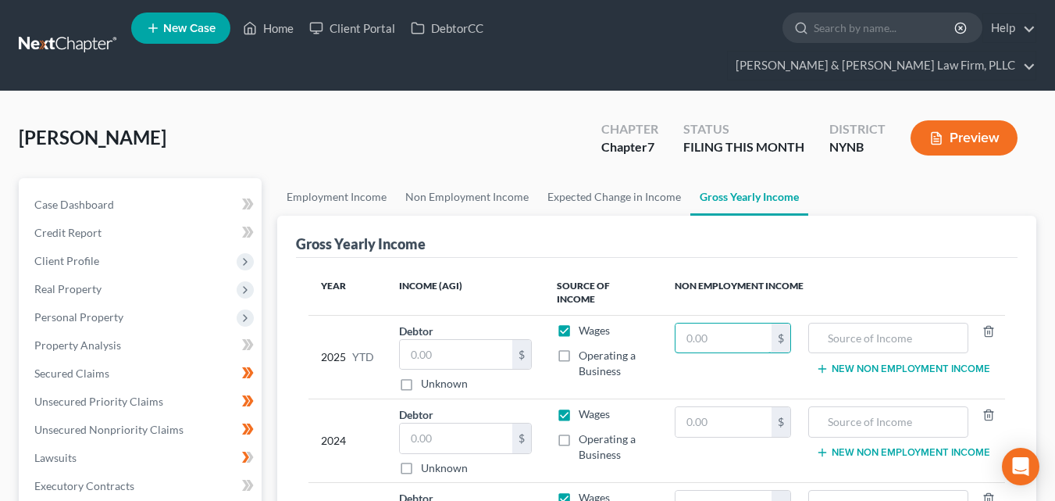
click select "County [GEOGRAPHIC_DATA] [GEOGRAPHIC_DATA] [GEOGRAPHIC_DATA] [GEOGRAPHIC_DATA] …"
click button "New Business Name"
click input "text"
type input "Health Care Consultant"
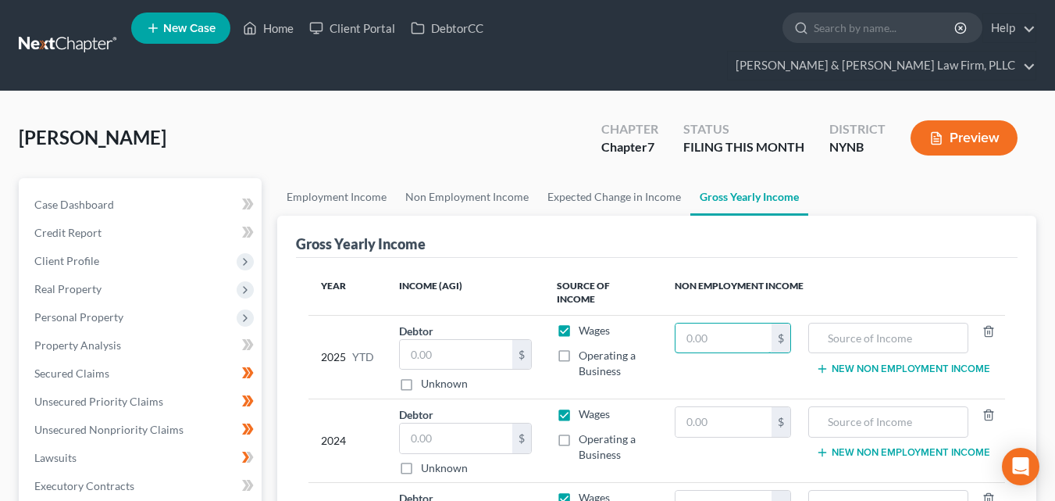
click select "Select Type Customer Lists Franchises Inventory Licenses Machinery Office Equip…"
click select "Select Property Type Assigned for Creditor Benefit [DATE] Holding for Another N…"
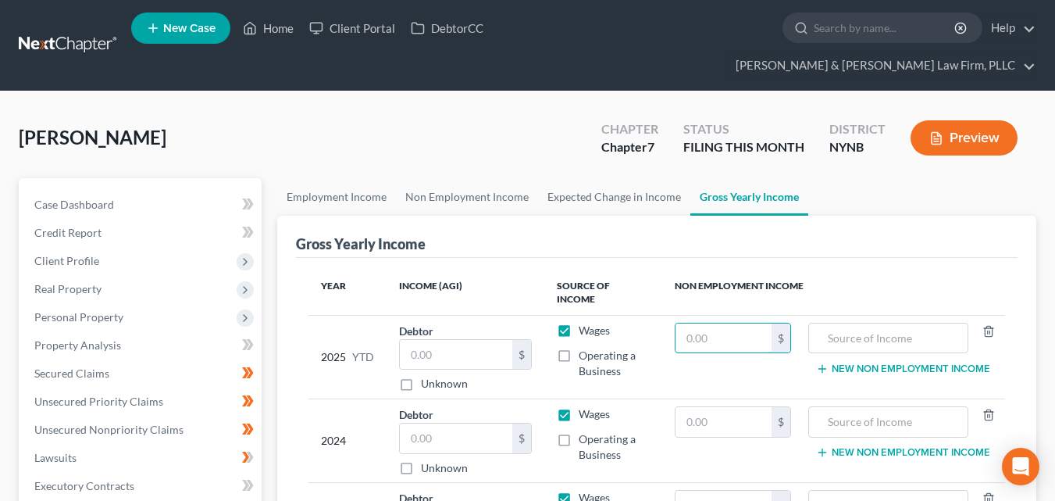
click div "$0.00"
click icon "button"
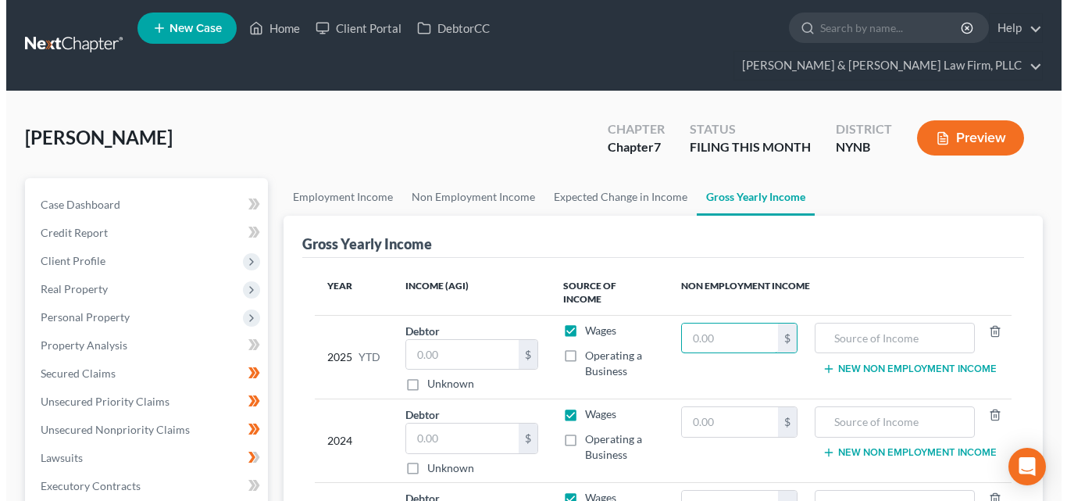
select select "35"
select select "8"
select select "2"
select select "0"
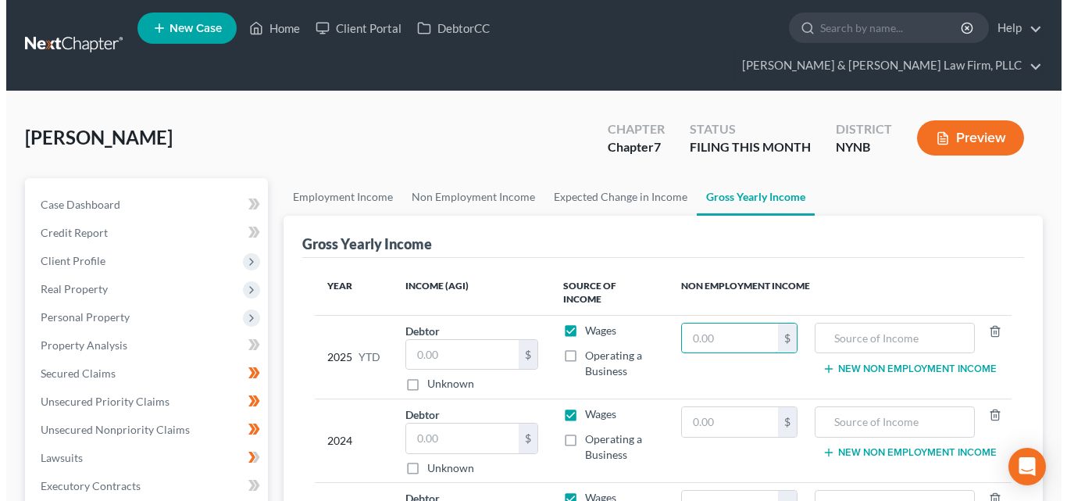
click input "0.00"
click div "State [US_STATE] AK AR AZ CA CO CT DE DC [GEOGRAPHIC_DATA] [GEOGRAPHIC_DATA] GU…"
click input "0.00"
type input "10,550"
click button "Save & Close"
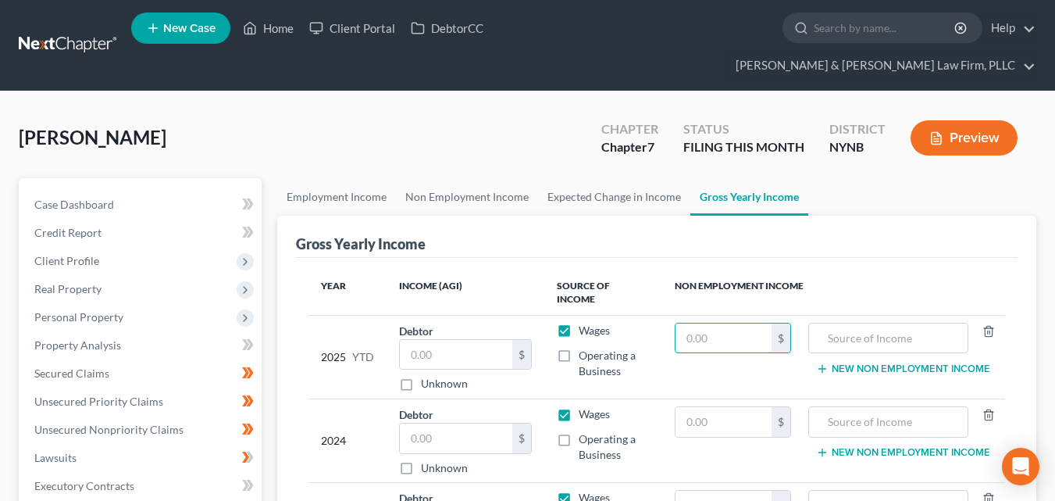
click button "New Claim"
select select "0"
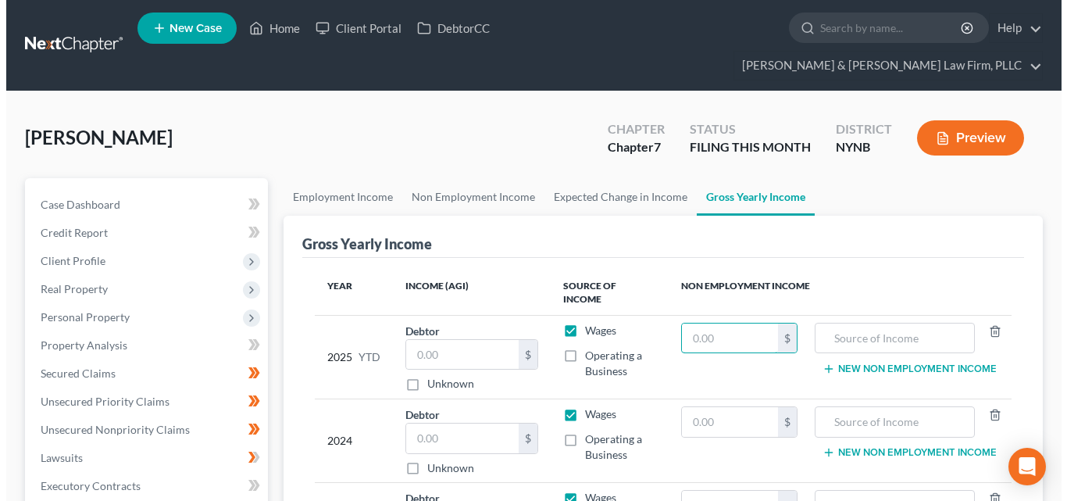
click button "Save & Close"
